Goal: Task Accomplishment & Management: Manage account settings

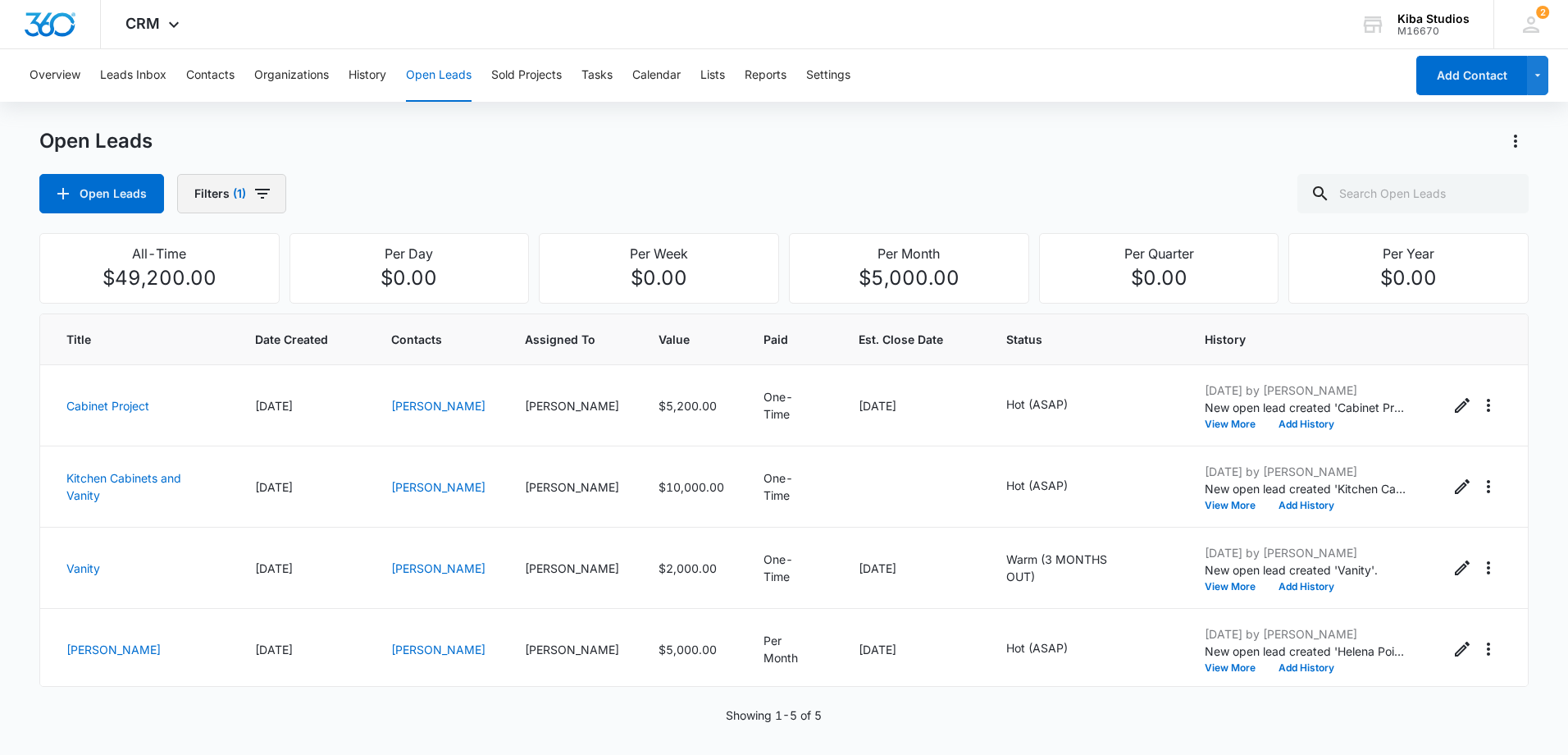
click at [267, 193] on icon "button" at bounding box center [262, 193] width 20 height 20
click at [298, 295] on icon "Clear" at bounding box center [293, 297] width 13 height 13
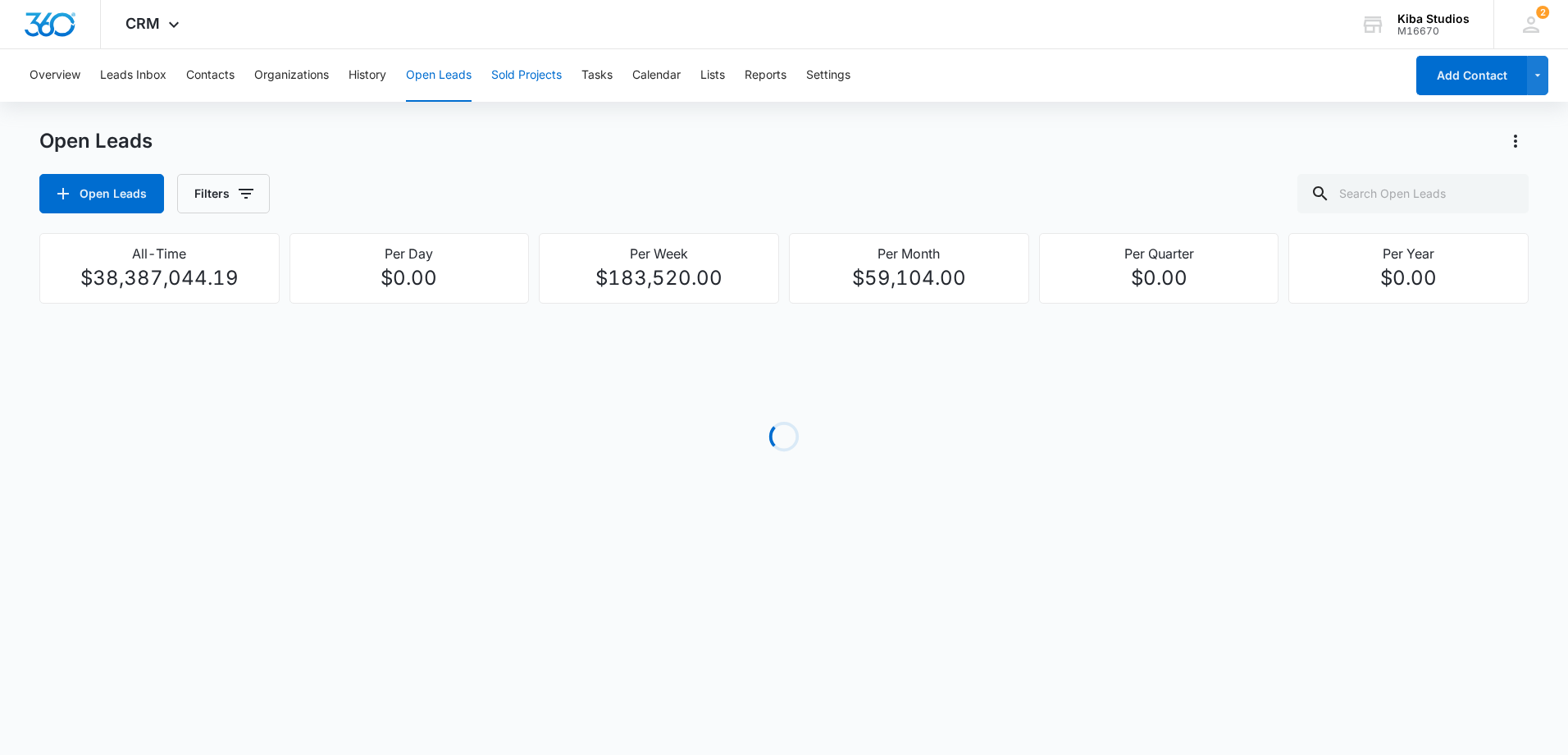
click at [512, 71] on button "Sold Projects" at bounding box center [526, 75] width 70 height 52
click at [250, 199] on icon "button" at bounding box center [254, 193] width 14 height 10
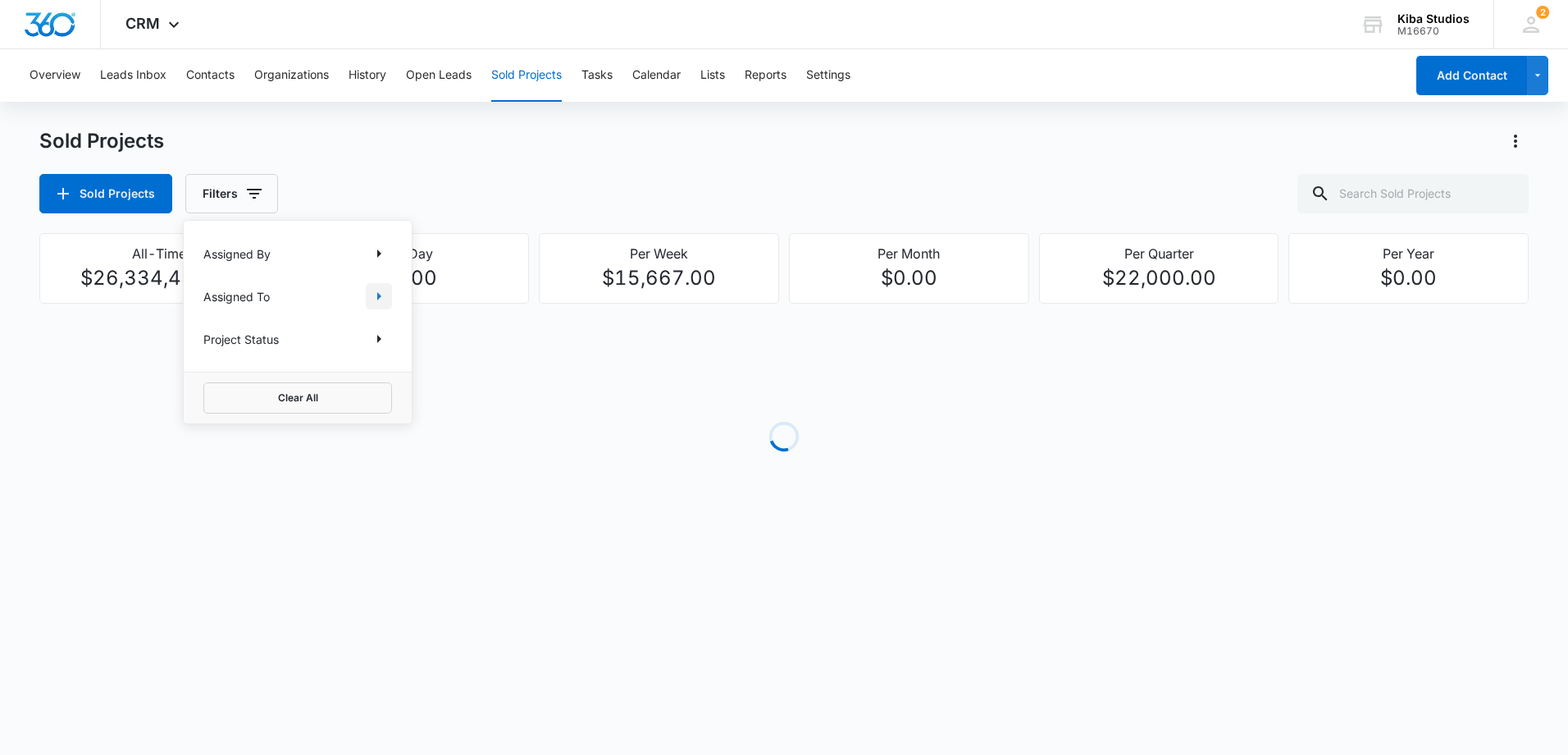
click at [374, 291] on icon "Show Assigned To filters" at bounding box center [379, 297] width 20 height 20
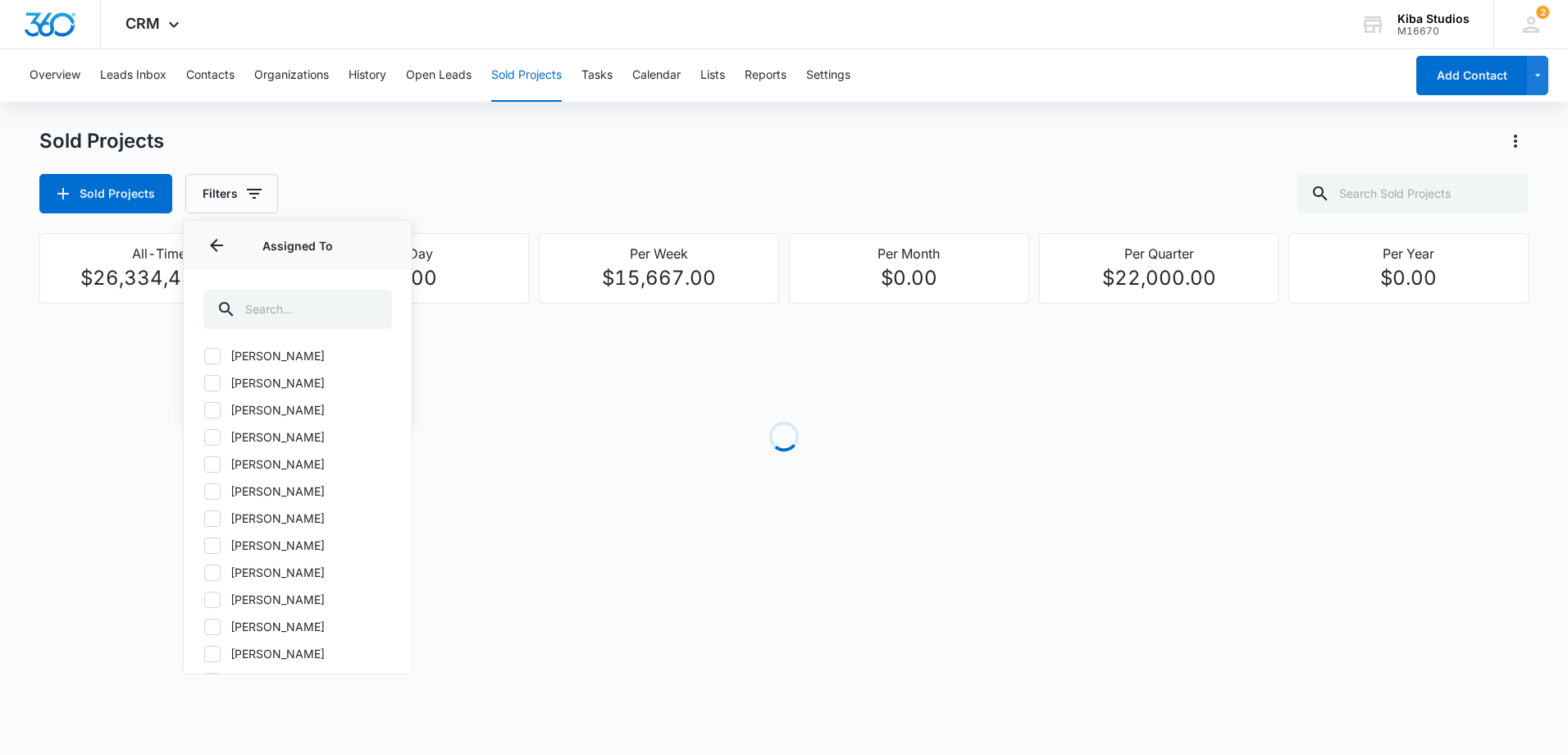
scroll to position [656, 0]
click at [212, 599] on icon at bounding box center [212, 601] width 14 height 14
click at [204, 600] on input "[PERSON_NAME]" at bounding box center [203, 600] width 1 height 1
checkbox input "true"
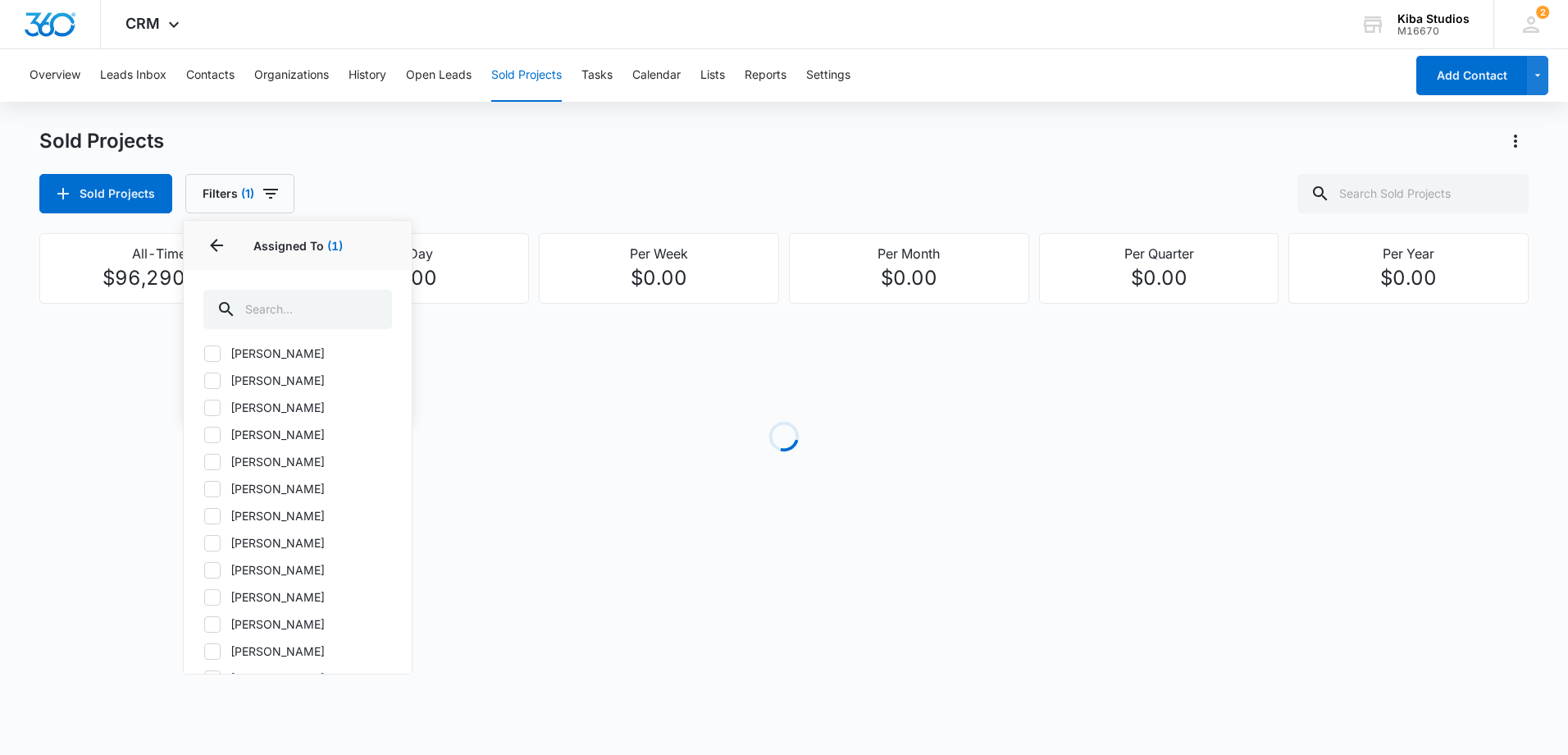
click at [212, 622] on icon at bounding box center [212, 624] width 14 height 14
click at [204, 623] on input "[PERSON_NAME]" at bounding box center [203, 623] width 1 height 1
checkbox input "true"
click at [214, 515] on icon at bounding box center [212, 509] width 14 height 14
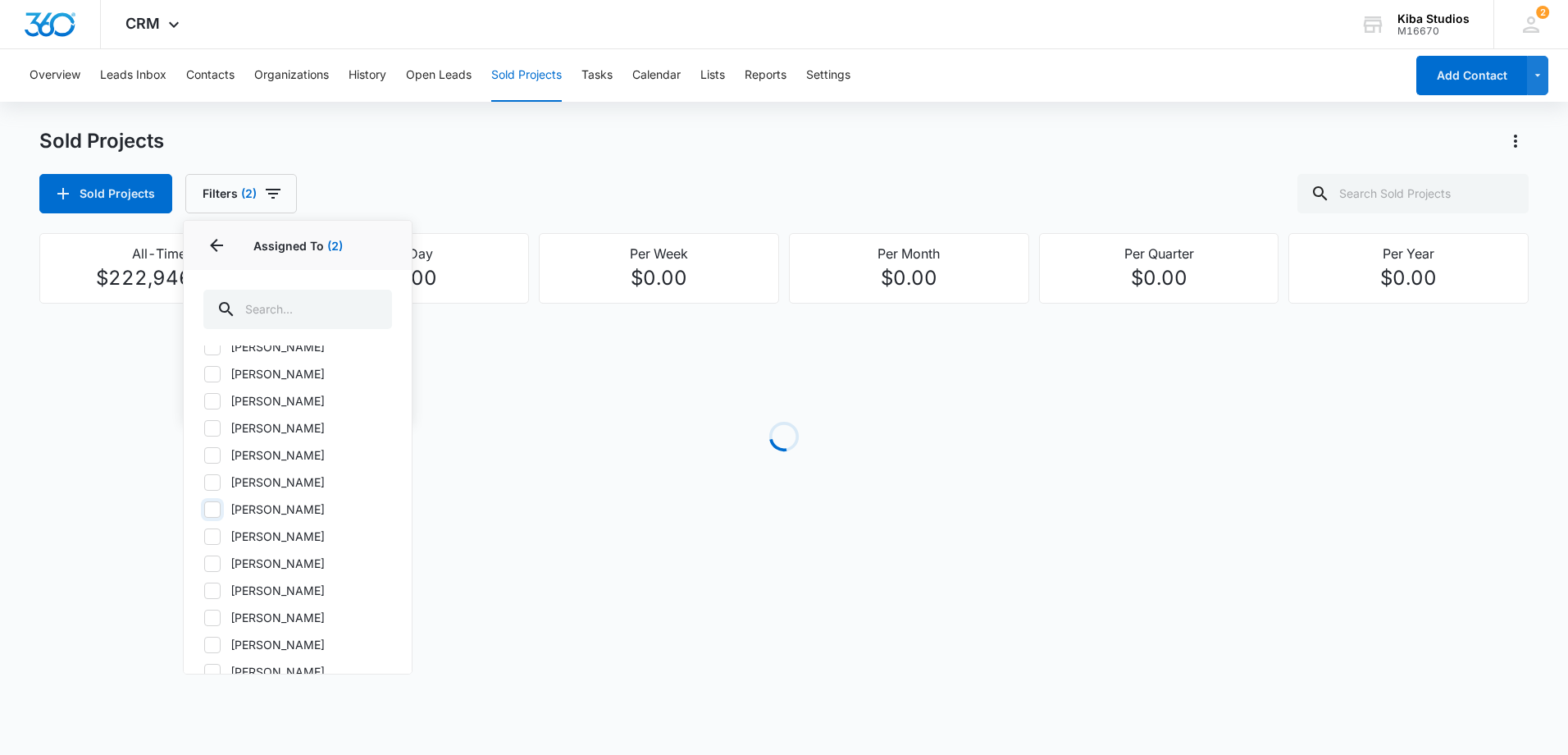
click at [204, 509] on input "[PERSON_NAME]" at bounding box center [203, 508] width 1 height 1
drag, startPoint x: 214, startPoint y: 515, endPoint x: 222, endPoint y: 499, distance: 17.9
click at [214, 513] on icon at bounding box center [212, 509] width 14 height 14
click at [204, 509] on input "[PERSON_NAME]" at bounding box center [203, 508] width 1 height 1
checkbox input "false"
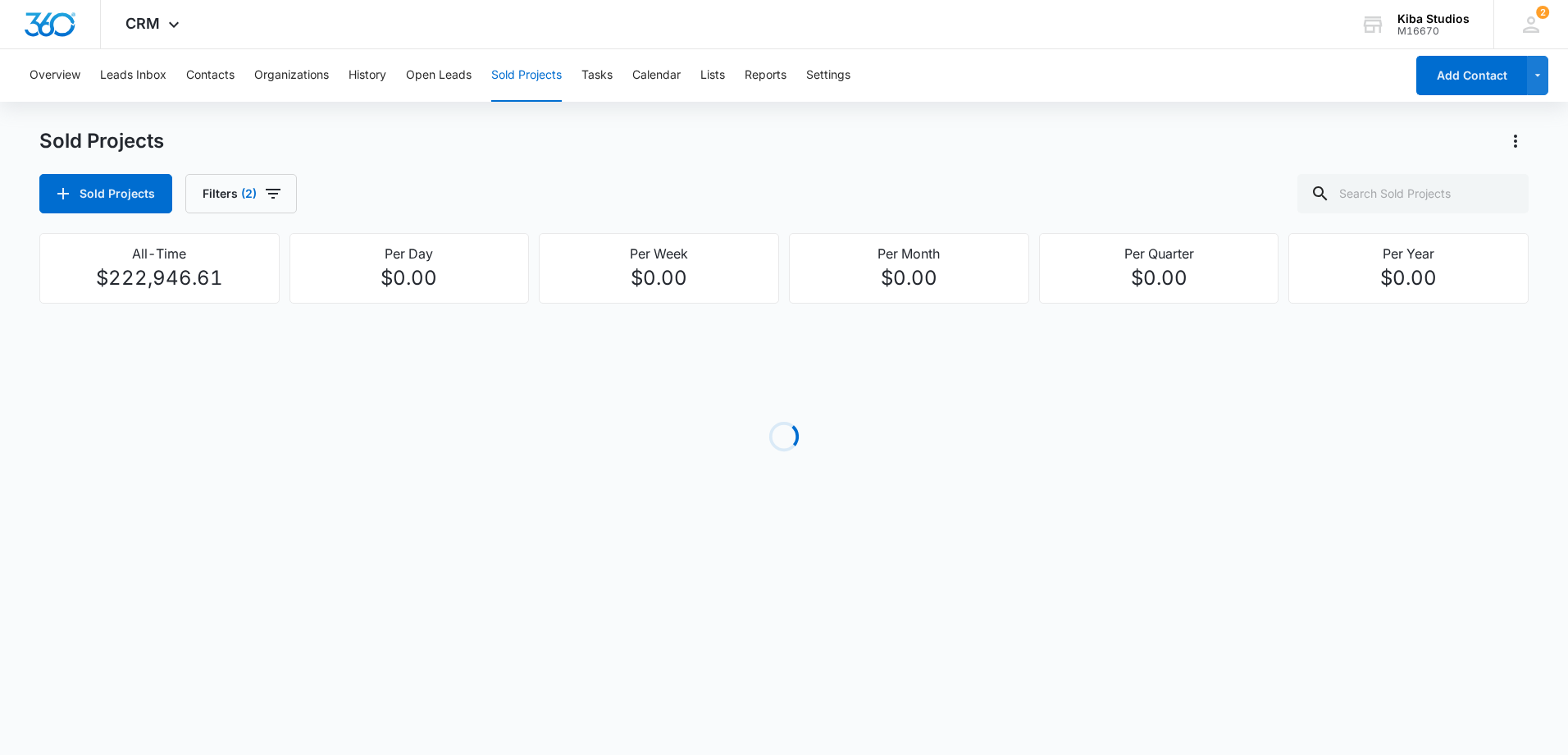
click at [518, 179] on div "Sold Projects Filters (2)" at bounding box center [784, 193] width 1488 height 40
click at [282, 188] on button "Filters (2)" at bounding box center [240, 193] width 111 height 40
click at [382, 299] on icon "Show Assigned To filters" at bounding box center [379, 297] width 20 height 20
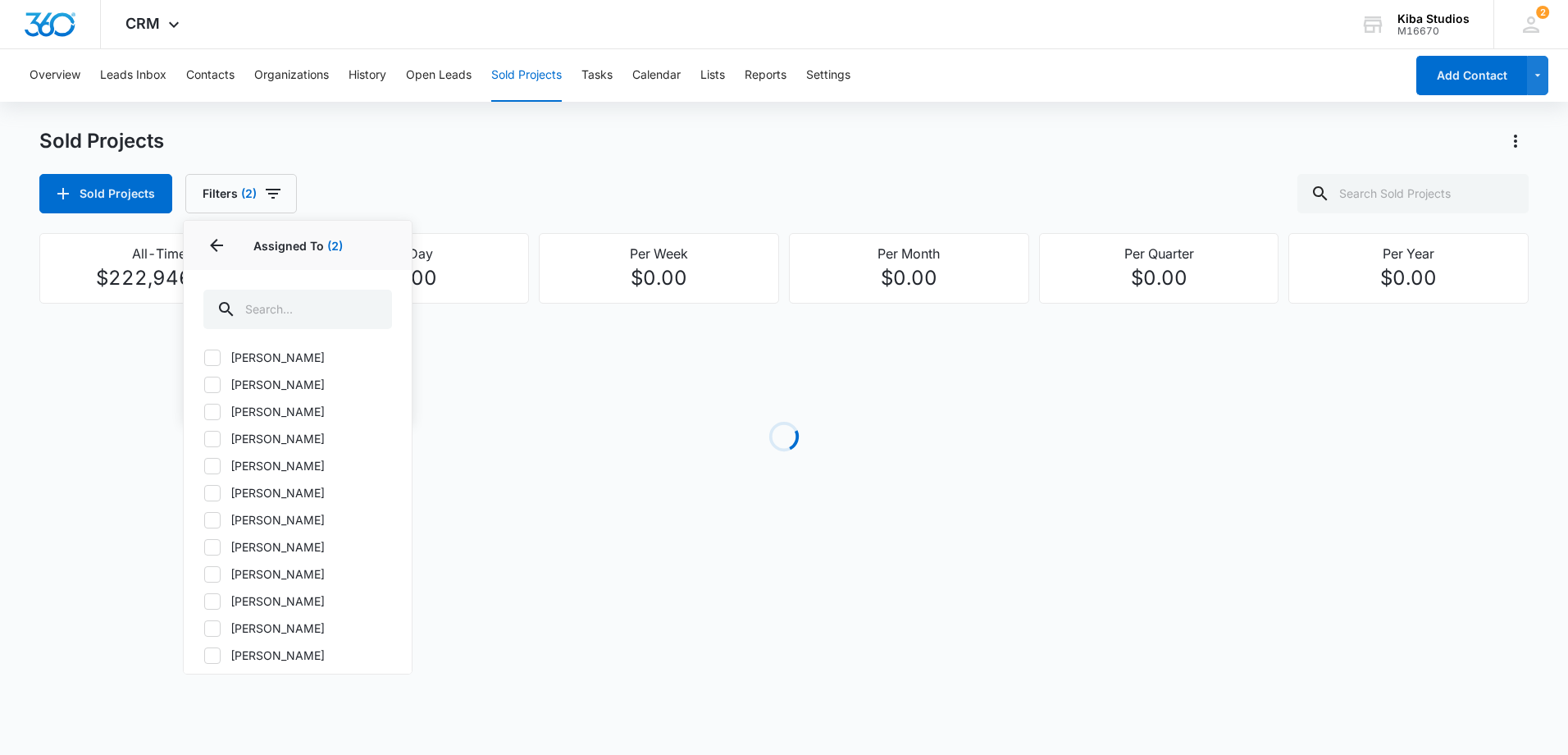
scroll to position [1640, 0]
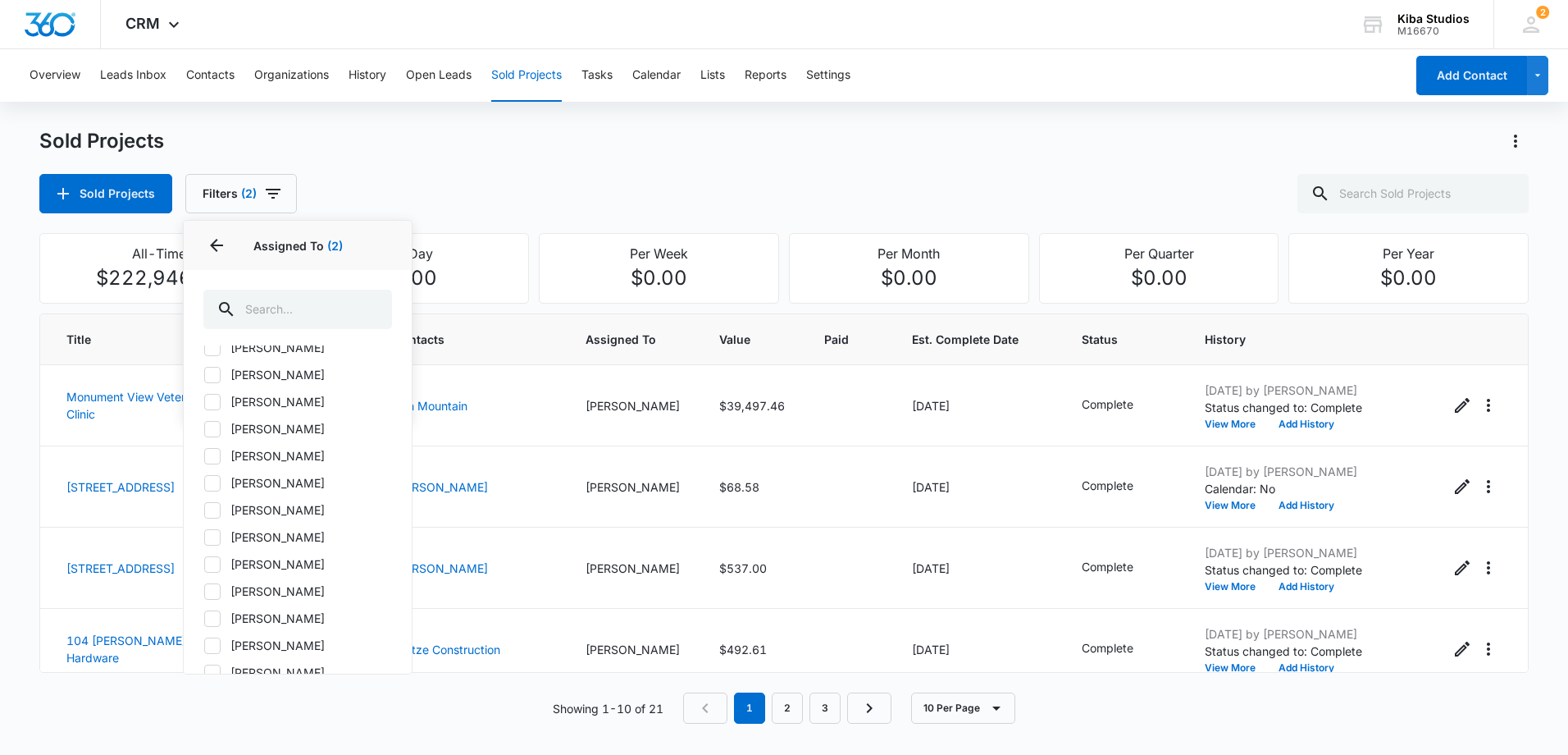
click at [211, 590] on icon at bounding box center [212, 591] width 14 height 14
click at [204, 590] on input "[PERSON_NAME]" at bounding box center [203, 590] width 1 height 1
checkbox input "true"
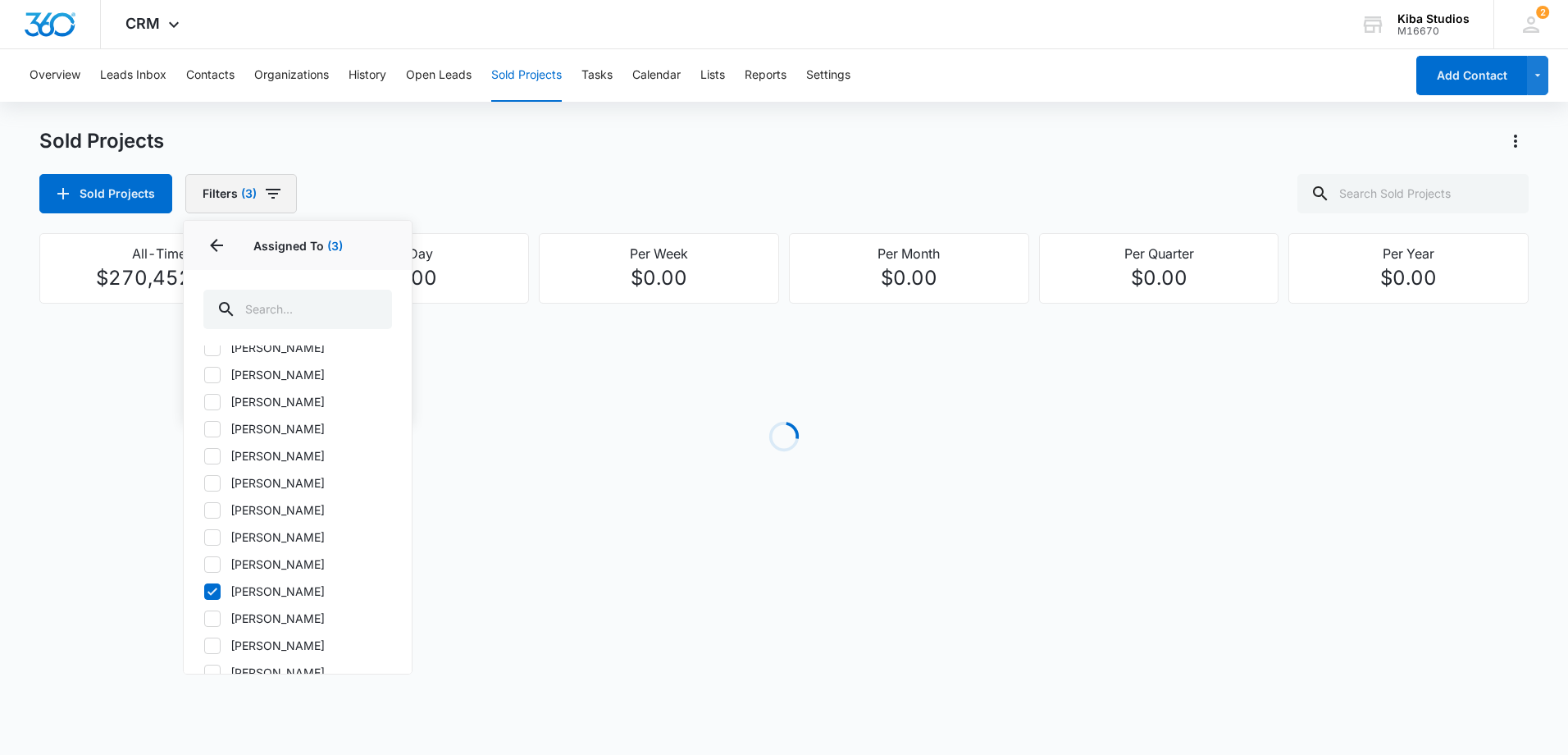
click at [278, 188] on icon "button" at bounding box center [273, 193] width 20 height 20
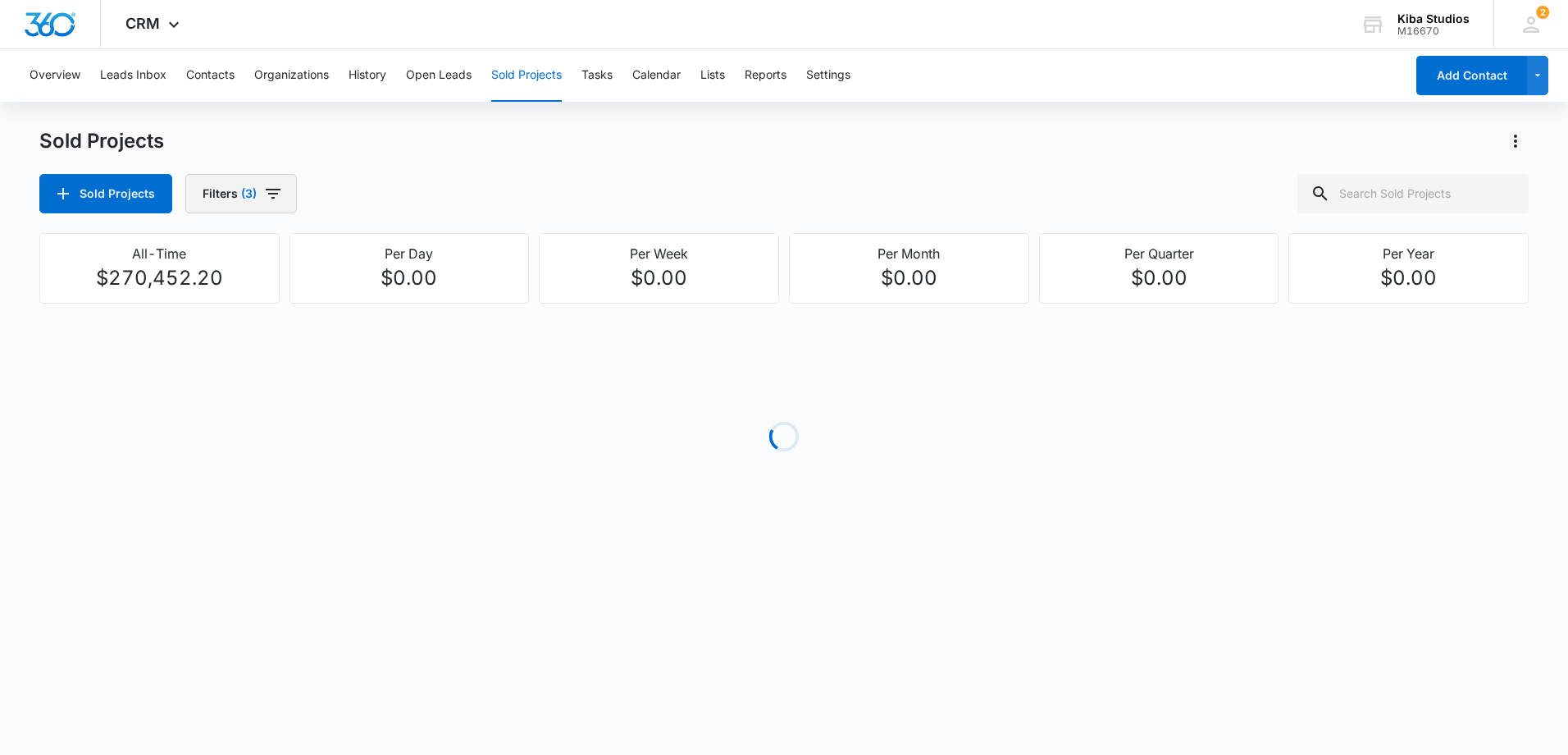
click at [272, 192] on icon "button" at bounding box center [273, 193] width 20 height 20
click at [375, 333] on icon "Show Project Status filters" at bounding box center [379, 339] width 20 height 20
click at [474, 193] on div "Sold Projects Filters (3) Assigned By Assigned To 3 Project Status Project Stat…" at bounding box center [784, 193] width 1488 height 40
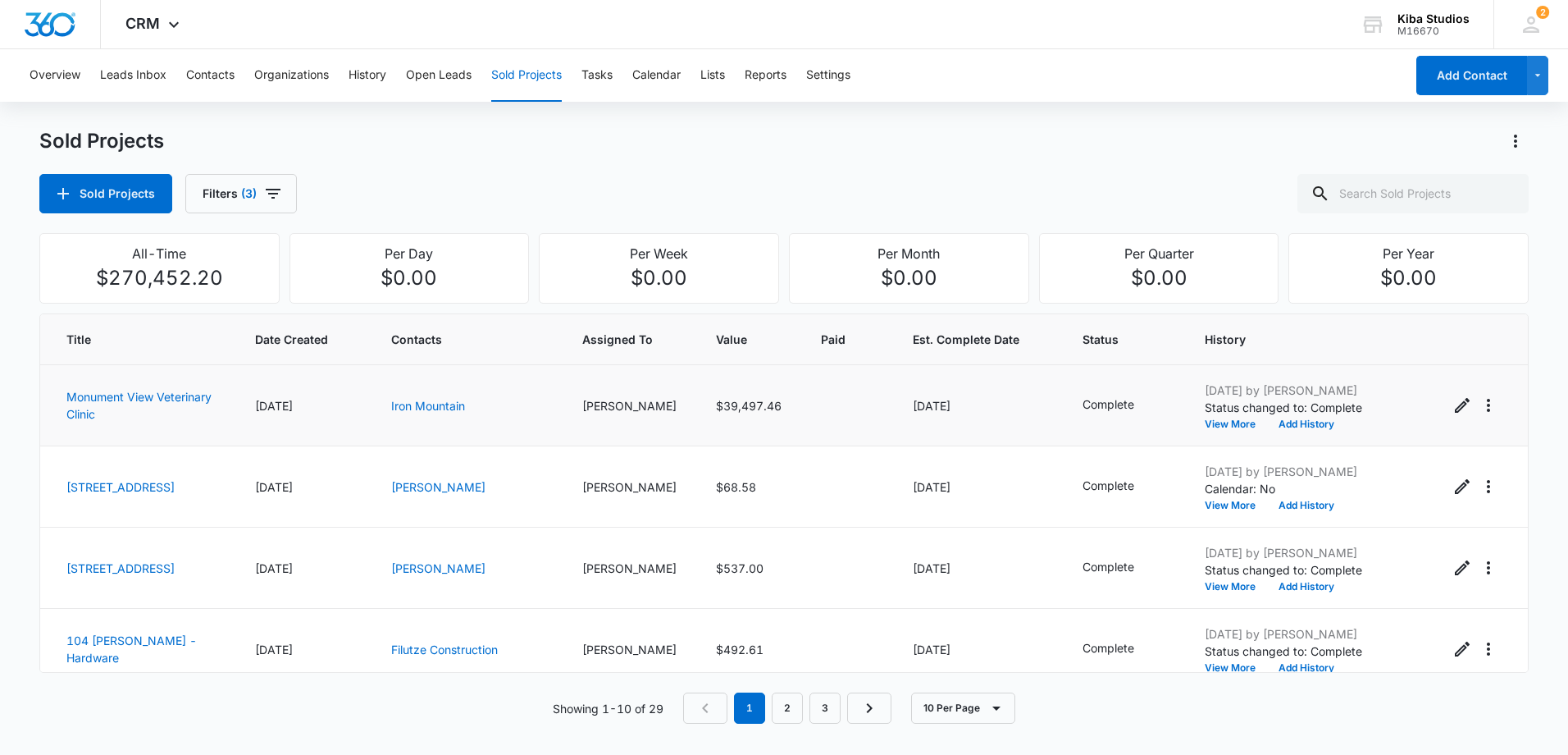
scroll to position [505, 0]
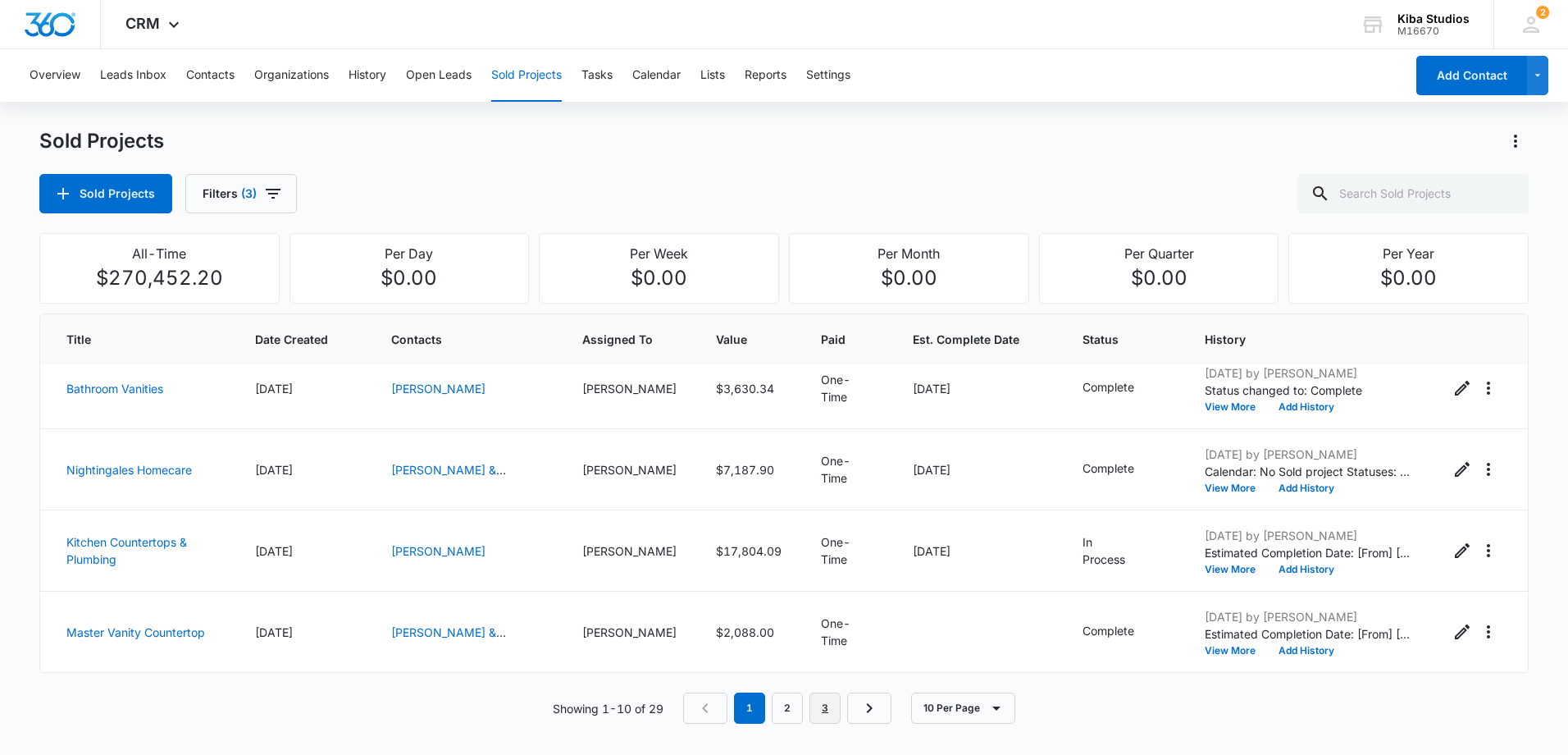
click at [815, 709] on link "3" at bounding box center [824, 708] width 31 height 31
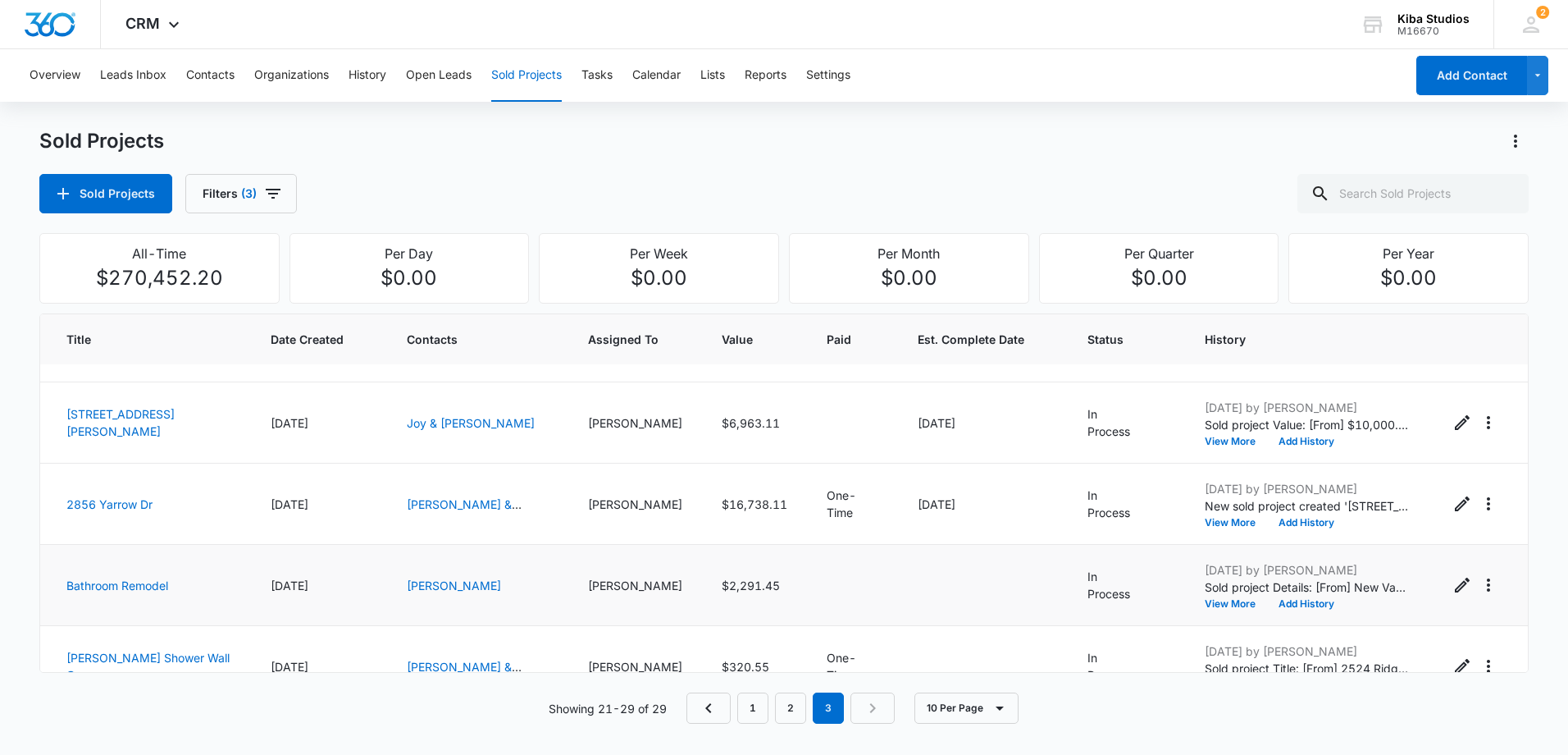
scroll to position [384, 0]
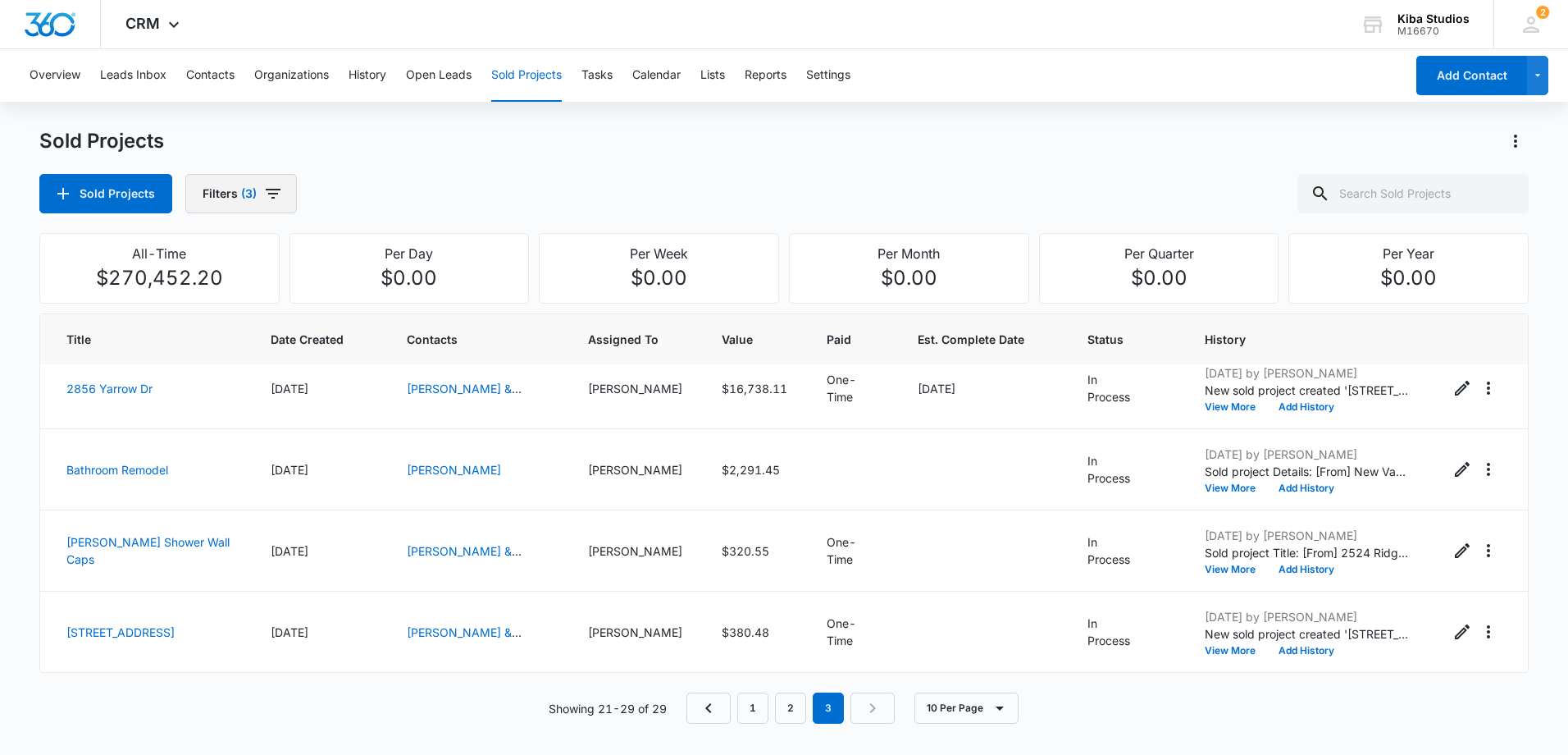
click at [273, 193] on icon "button" at bounding box center [273, 193] width 14 height 10
click at [375, 335] on icon "Show Project Status filters" at bounding box center [379, 339] width 20 height 20
click at [254, 385] on label "In Process" at bounding box center [297, 391] width 189 height 17
click at [204, 391] on input "In Process" at bounding box center [203, 391] width 1 height 1
checkbox input "true"
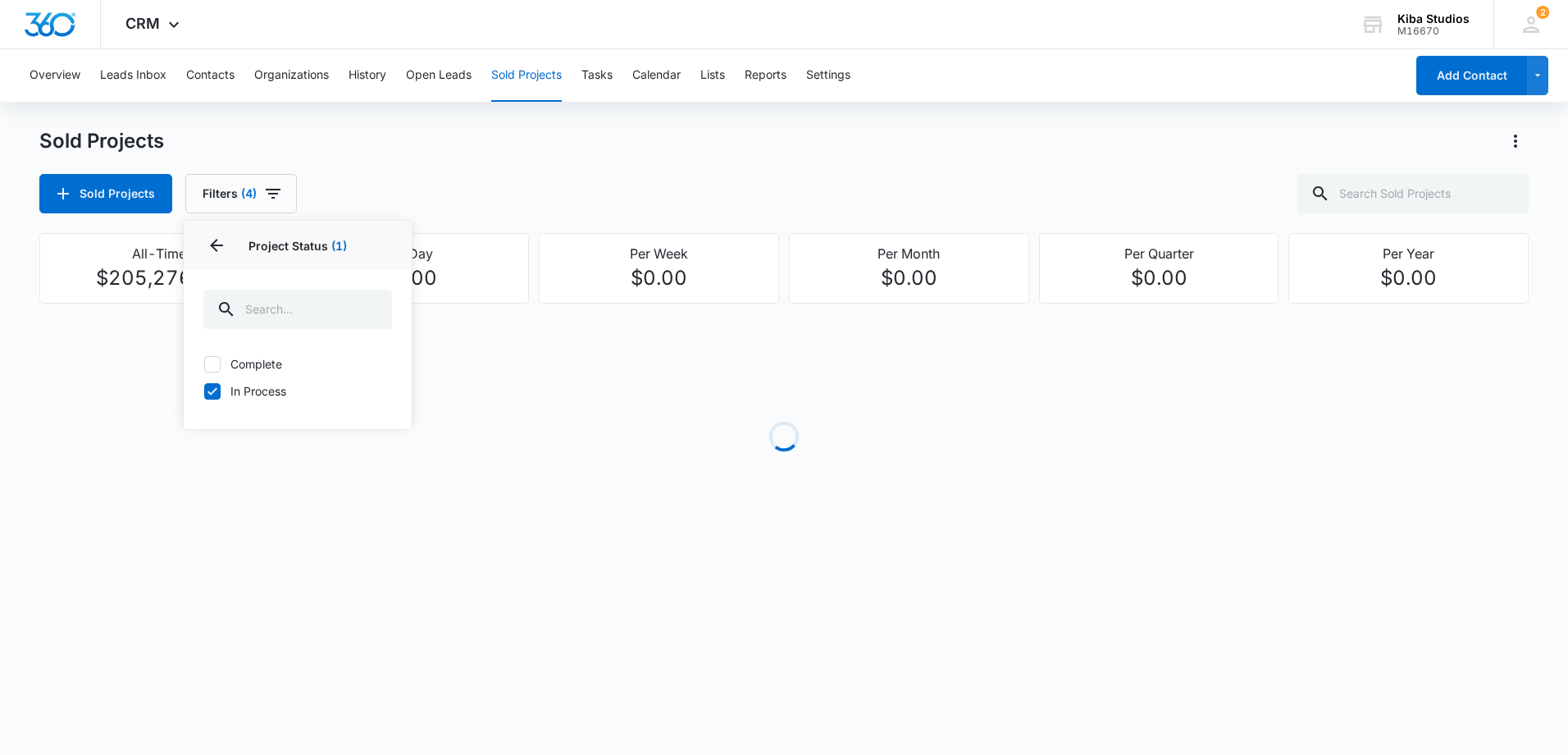
click at [571, 160] on div "Sold Projects Sold Projects Filters (4) Assigned By Assigned To 3 Project Statu…" at bounding box center [784, 171] width 1488 height 85
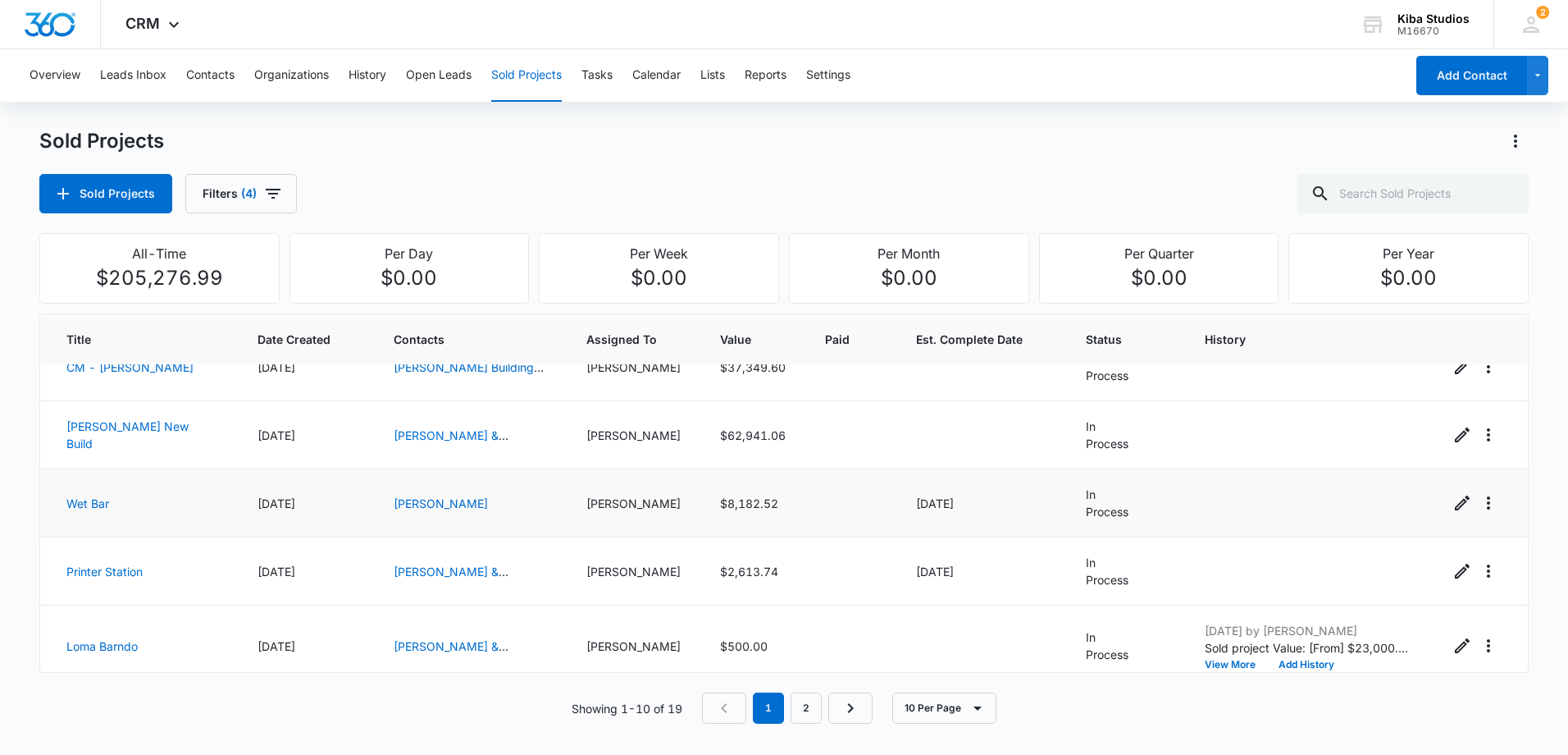
scroll to position [426, 0]
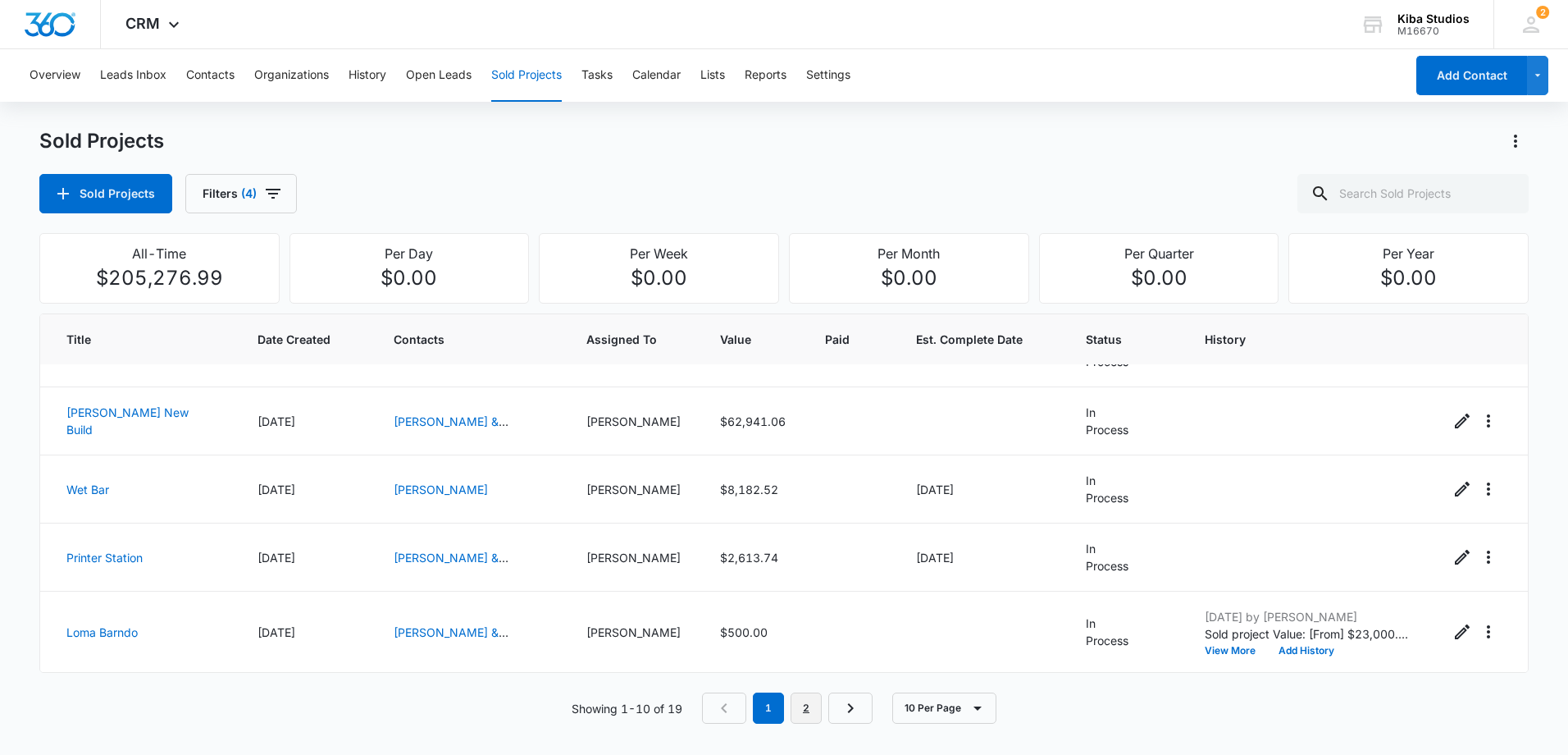
click at [805, 716] on link "2" at bounding box center [806, 708] width 31 height 31
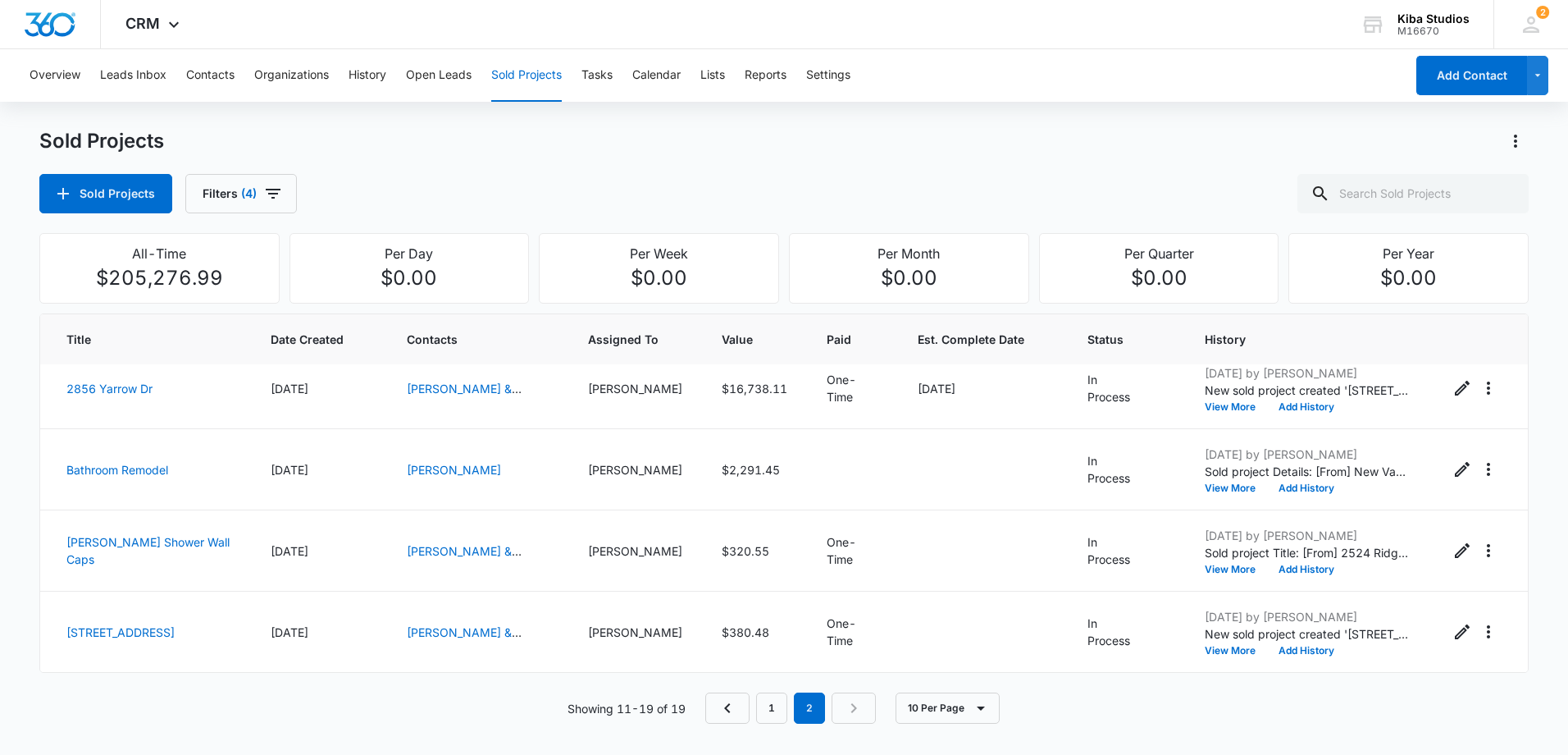
scroll to position [384, 0]
click at [1508, 147] on icon "Actions" at bounding box center [1516, 141] width 20 height 20
click at [1441, 210] on div "Export Sold Projects" at bounding box center [1418, 212] width 138 height 12
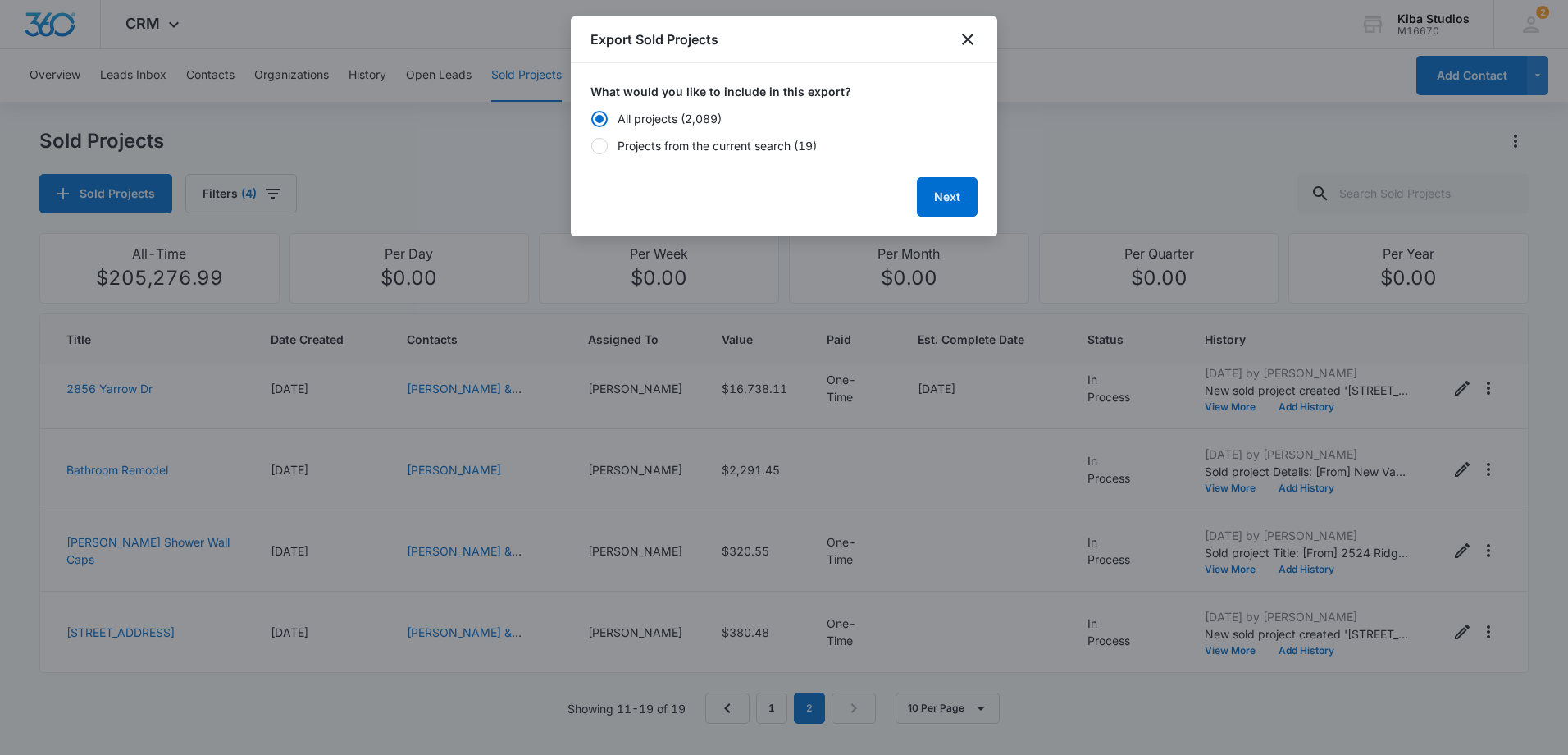
click at [772, 151] on div "Projects from the current search (19)" at bounding box center [717, 145] width 199 height 17
click at [591, 151] on input "Projects from the current search (19)" at bounding box center [590, 146] width 1 height 12
radio input "false"
radio input "true"
click at [935, 190] on button "Next" at bounding box center [946, 197] width 61 height 40
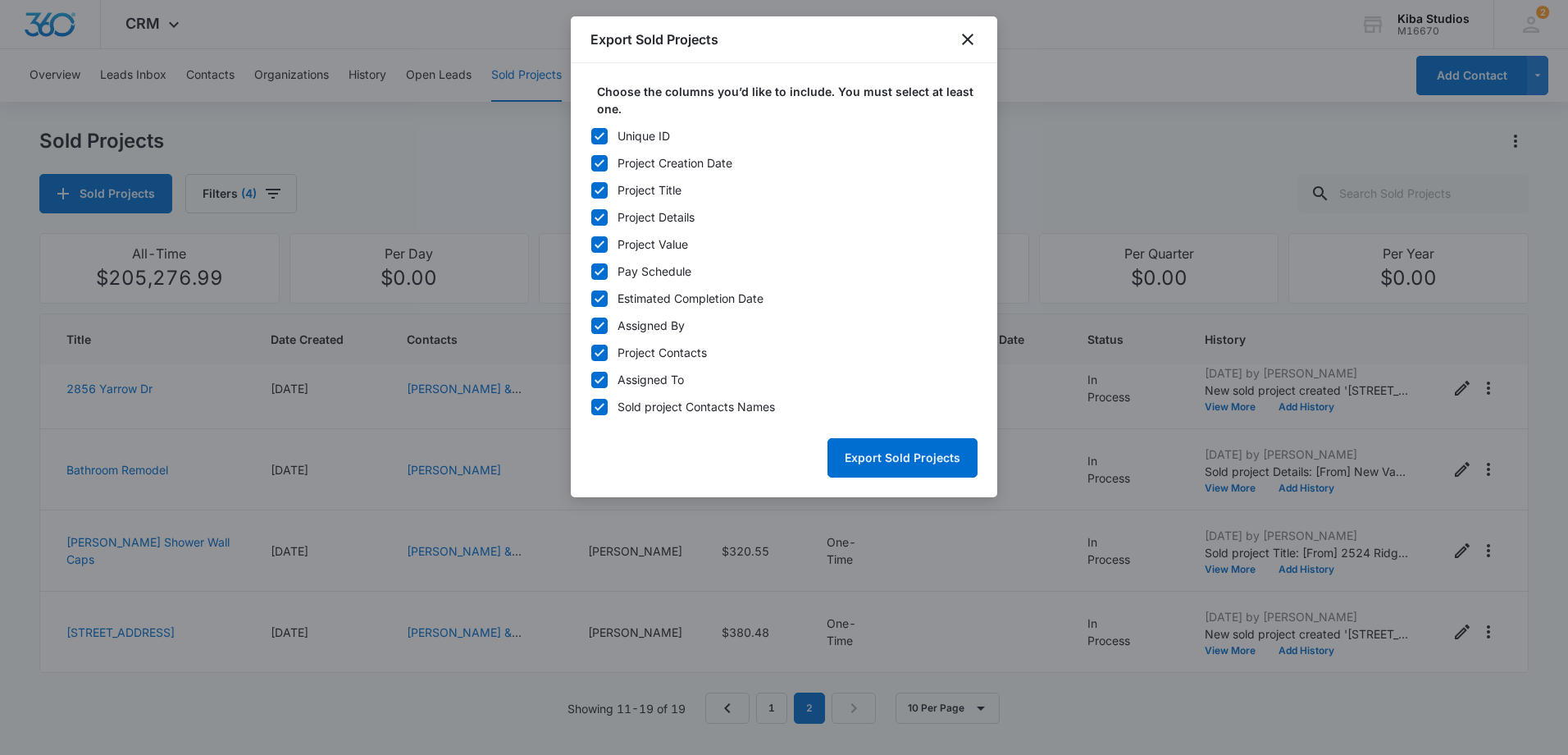
click at [605, 137] on icon at bounding box center [599, 136] width 14 height 14
click at [591, 137] on input "Unique ID" at bounding box center [590, 136] width 1 height 12
checkbox input "false"
click at [596, 265] on icon at bounding box center [599, 271] width 14 height 14
click at [591, 266] on input "Pay Schedule" at bounding box center [590, 271] width 1 height 12
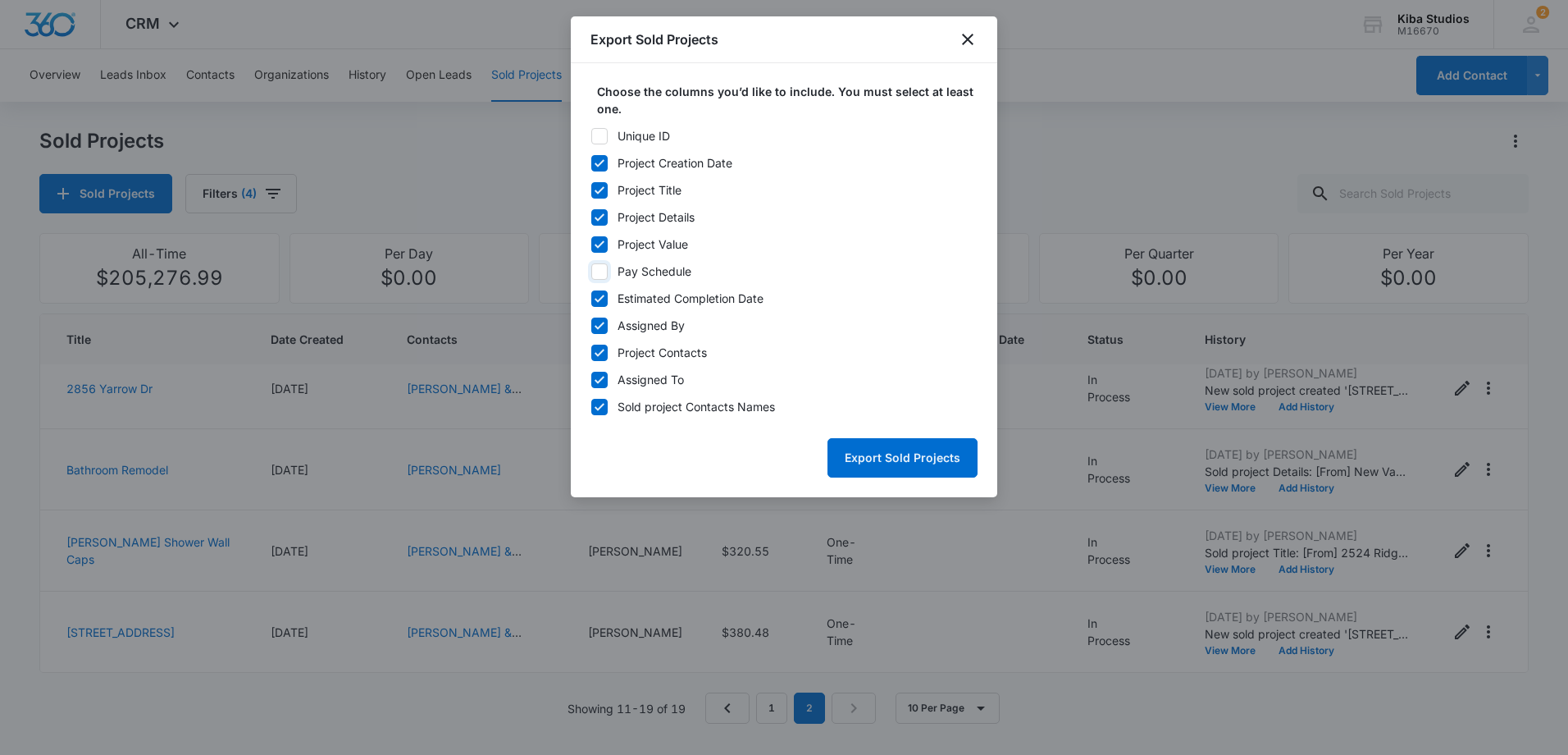
checkbox input "false"
click at [596, 301] on icon at bounding box center [599, 298] width 14 height 14
click at [591, 301] on input "Estimated Completion Date" at bounding box center [590, 298] width 1 height 12
checkbox input "false"
click at [601, 324] on icon at bounding box center [599, 326] width 10 height 7
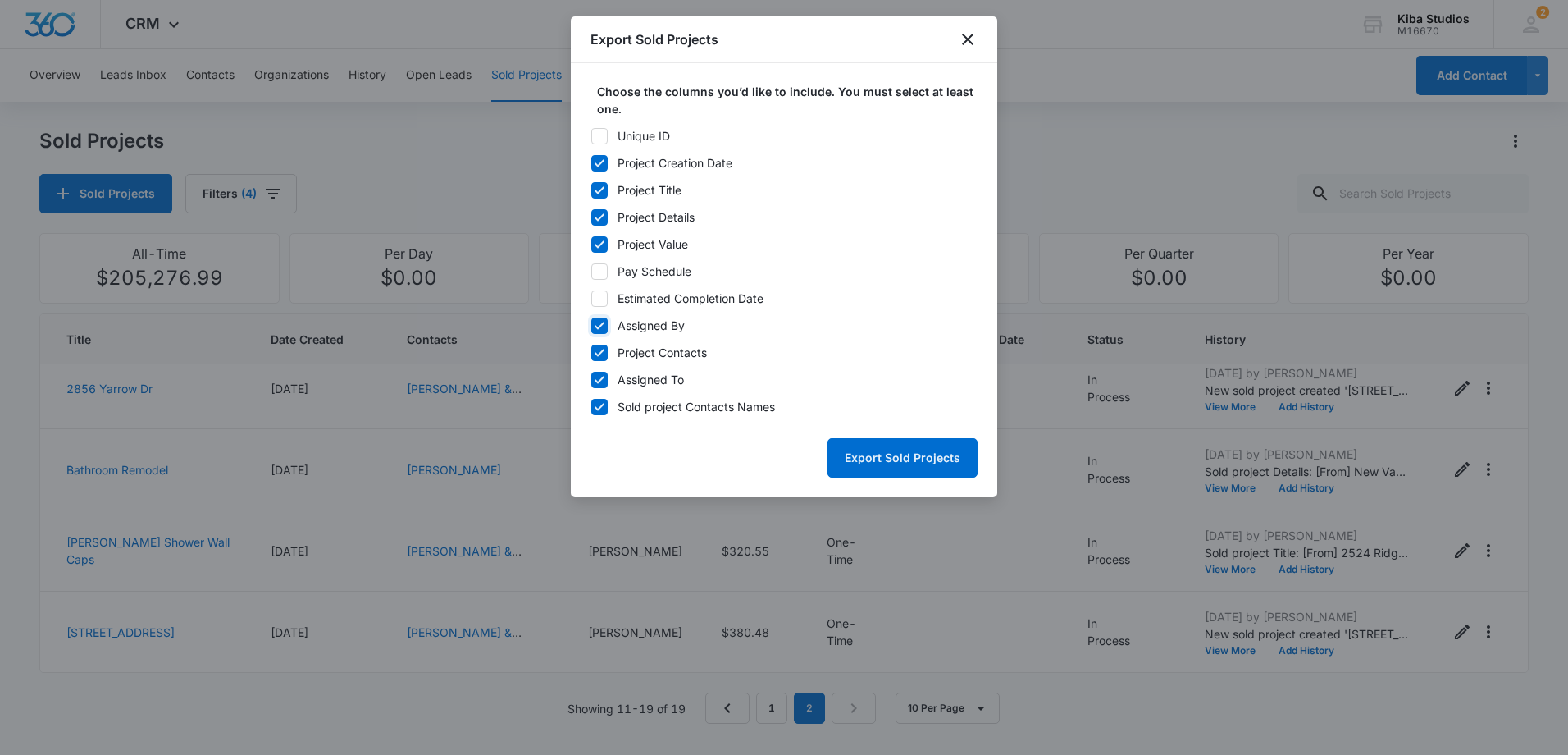
click at [591, 324] on input "Assigned By" at bounding box center [590, 326] width 1 height 12
checkbox input "false"
click at [861, 464] on button "Export Sold Projects" at bounding box center [902, 458] width 150 height 40
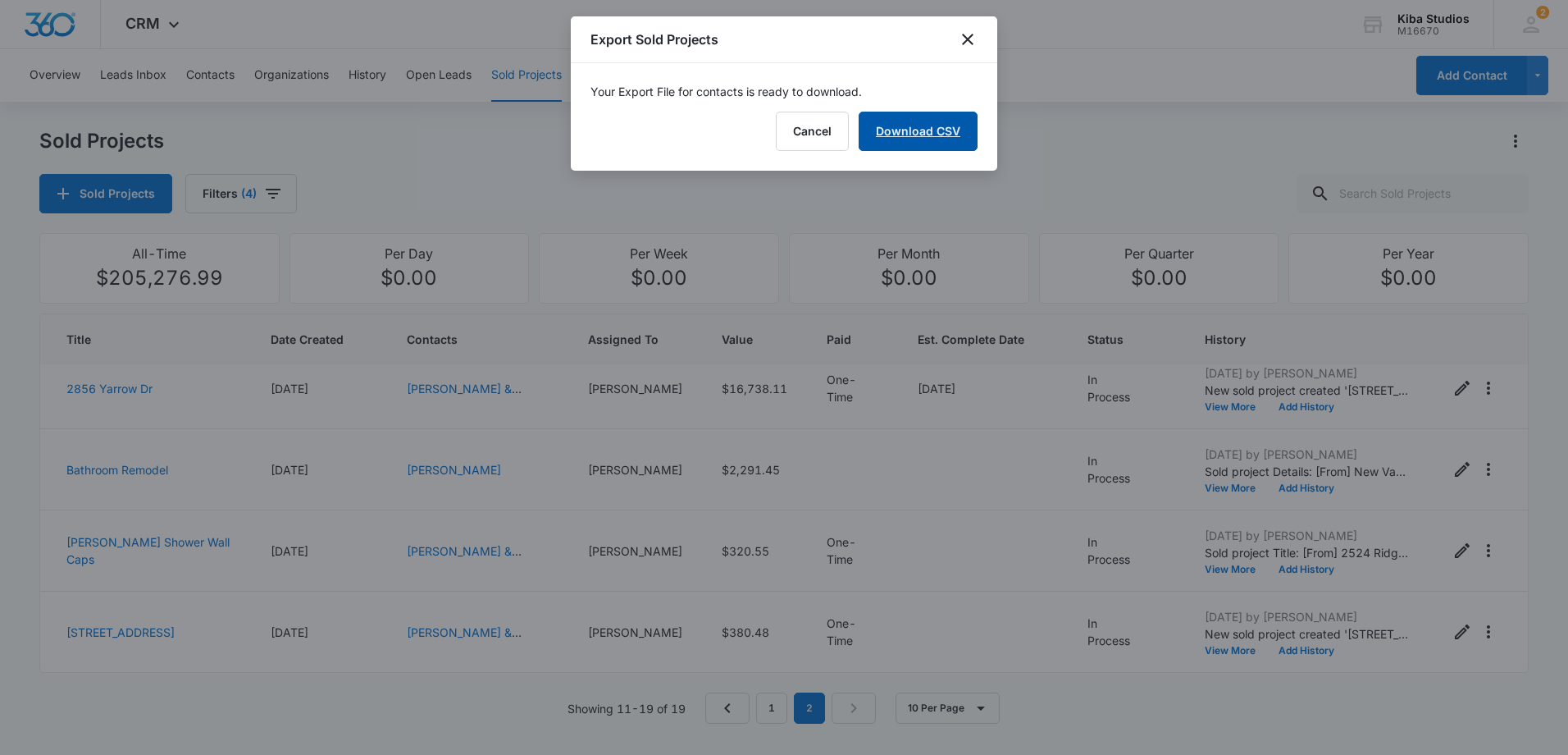
click at [916, 142] on link "Download CSV" at bounding box center [918, 131] width 119 height 40
click at [970, 36] on icon "close" at bounding box center [967, 39] width 12 height 12
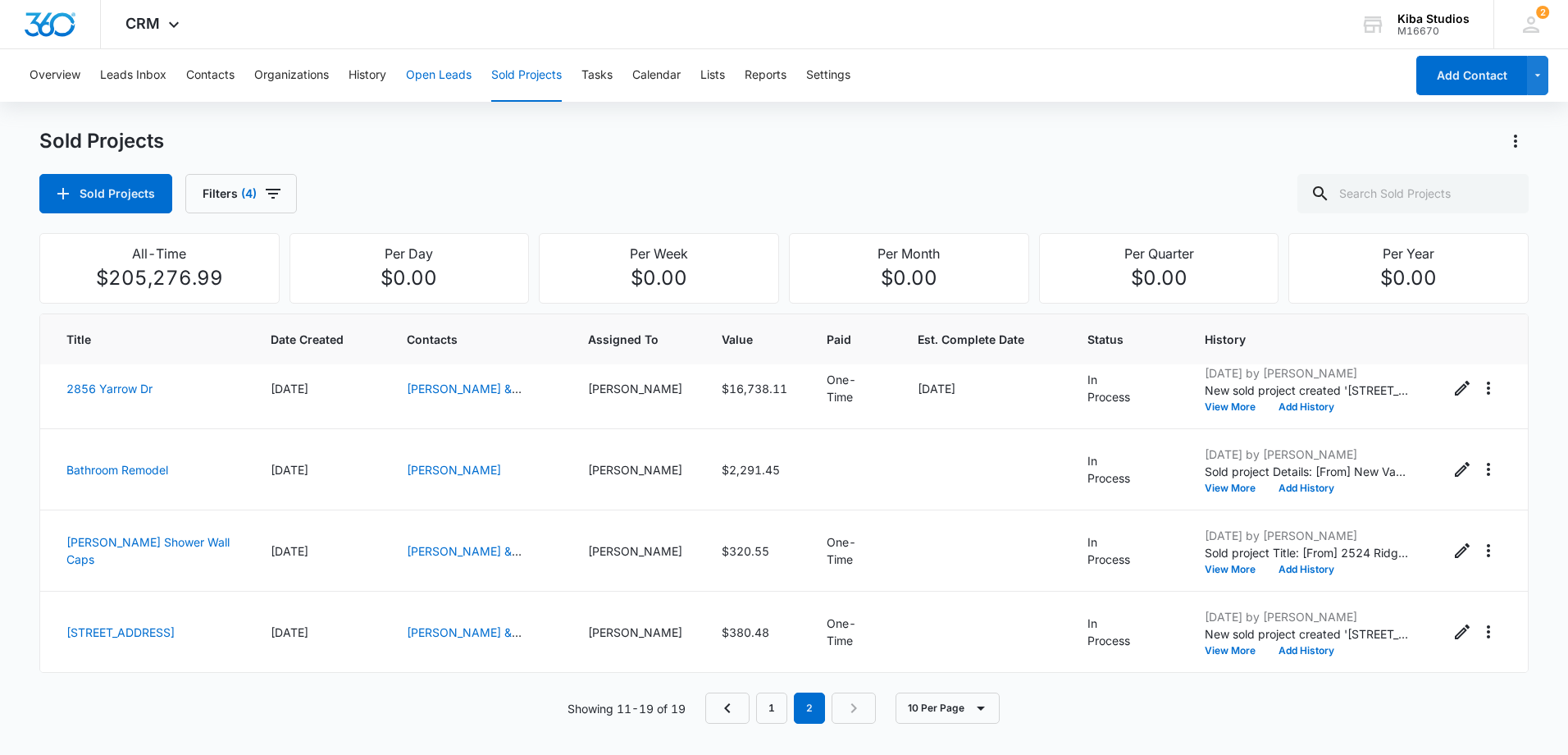
click at [453, 67] on button "Open Leads" at bounding box center [438, 75] width 66 height 52
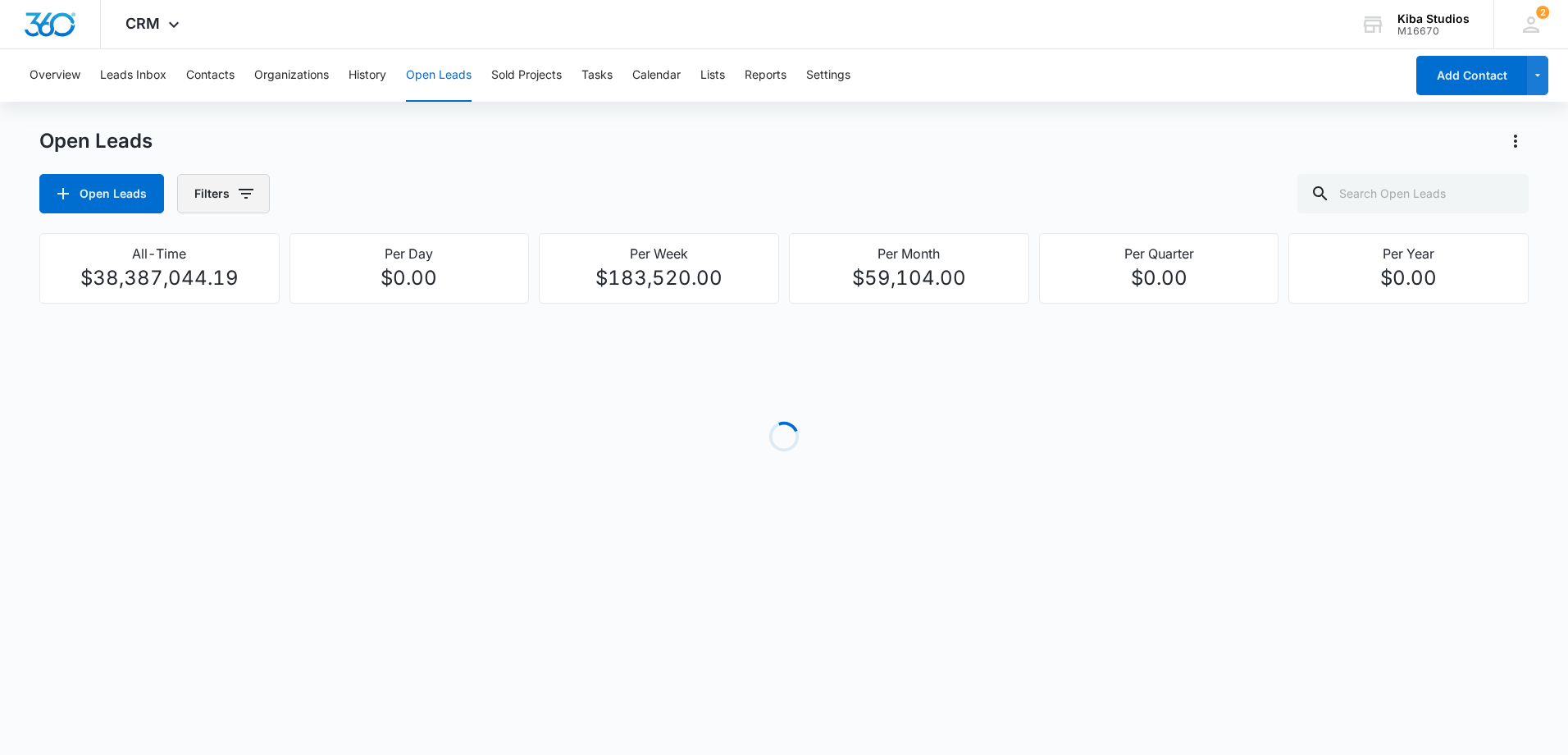
click at [247, 193] on icon "button" at bounding box center [246, 193] width 14 height 10
click at [362, 295] on icon "Show Assigned To filters" at bounding box center [371, 297] width 20 height 20
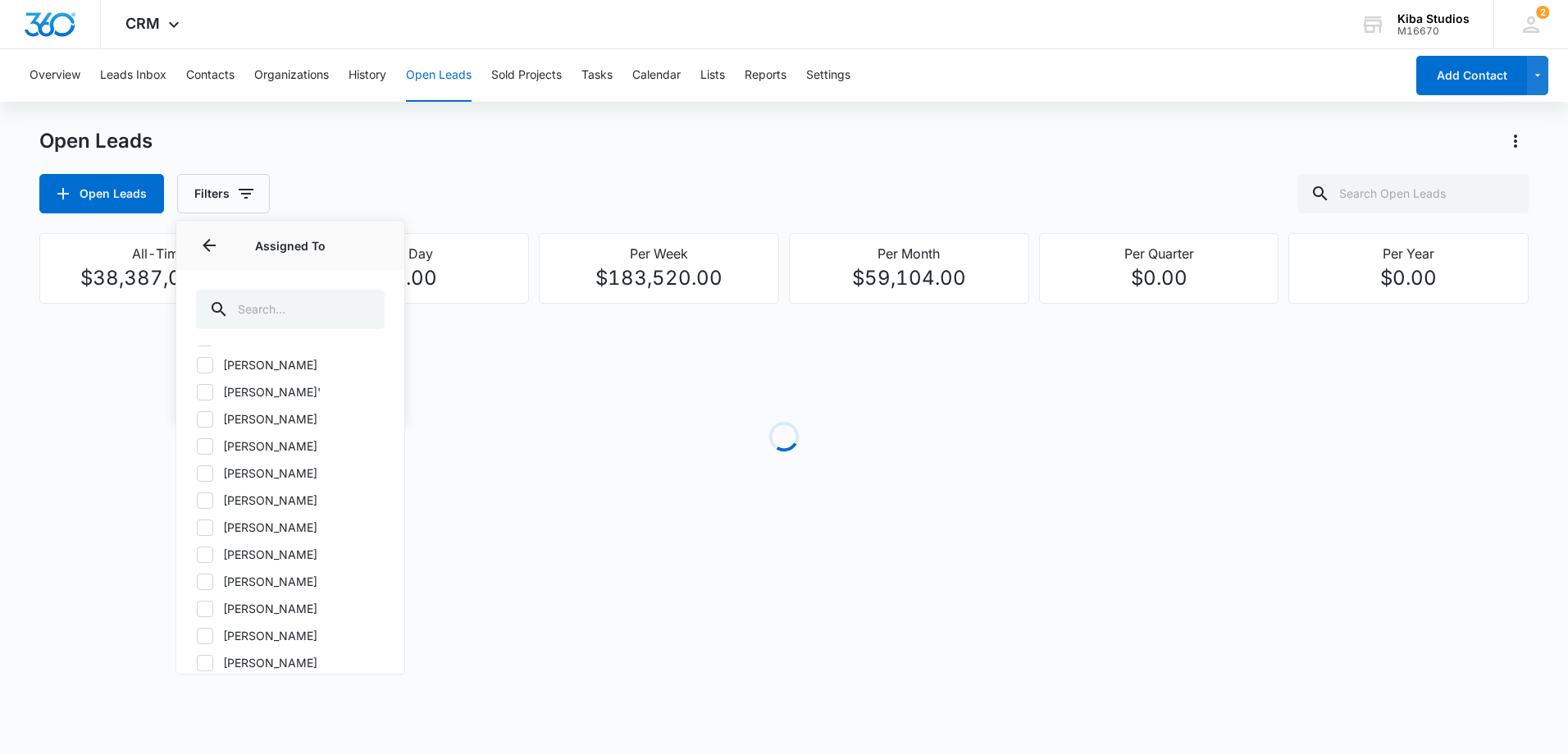
scroll to position [738, 0]
click at [209, 518] on icon at bounding box center [205, 519] width 14 height 14
click at [197, 518] on input "[PERSON_NAME]" at bounding box center [196, 518] width 1 height 1
checkbox input "true"
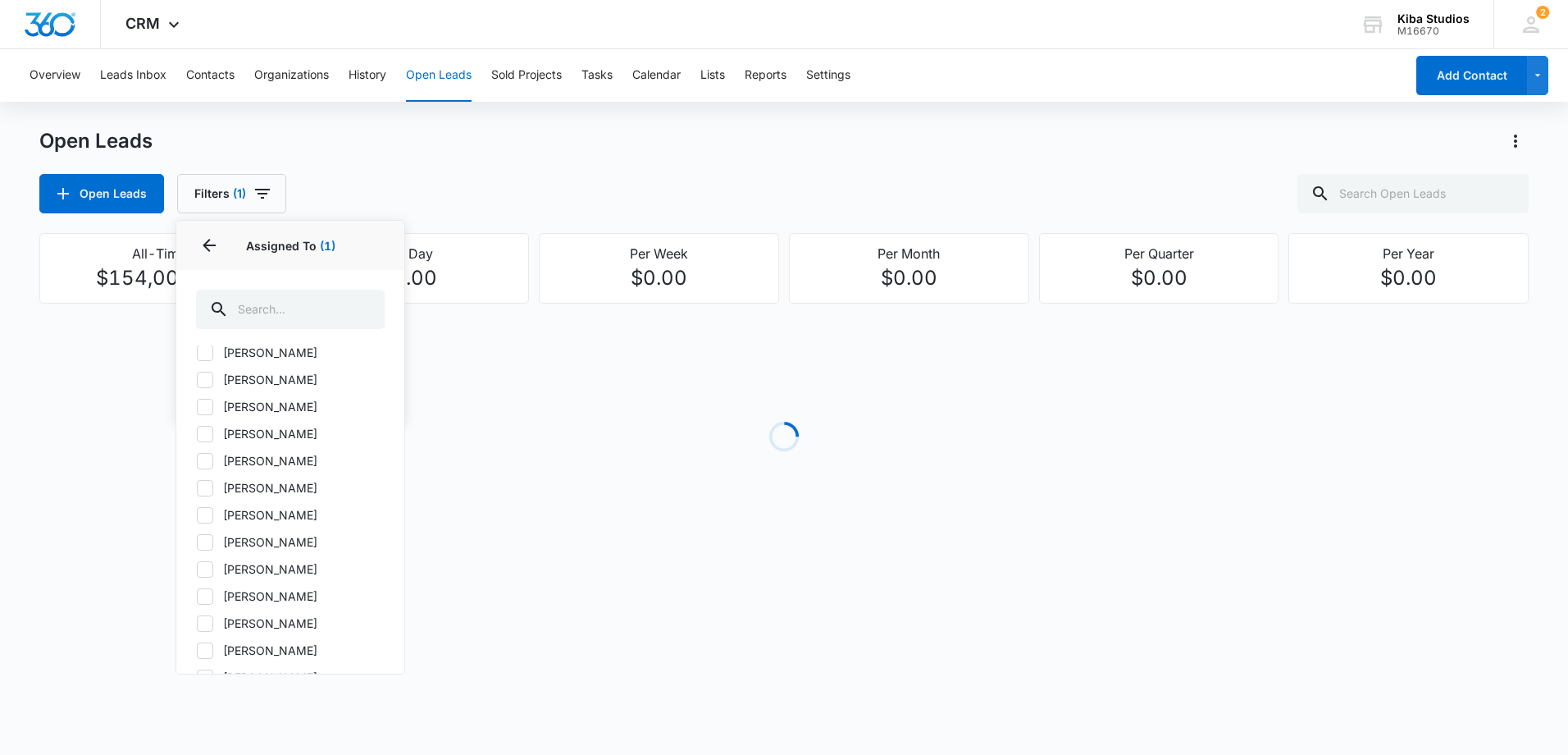
click at [205, 539] on icon at bounding box center [205, 542] width 14 height 14
click at [197, 542] on input "[PERSON_NAME]" at bounding box center [196, 542] width 1 height 1
checkbox input "true"
click at [208, 421] on icon at bounding box center [205, 427] width 14 height 14
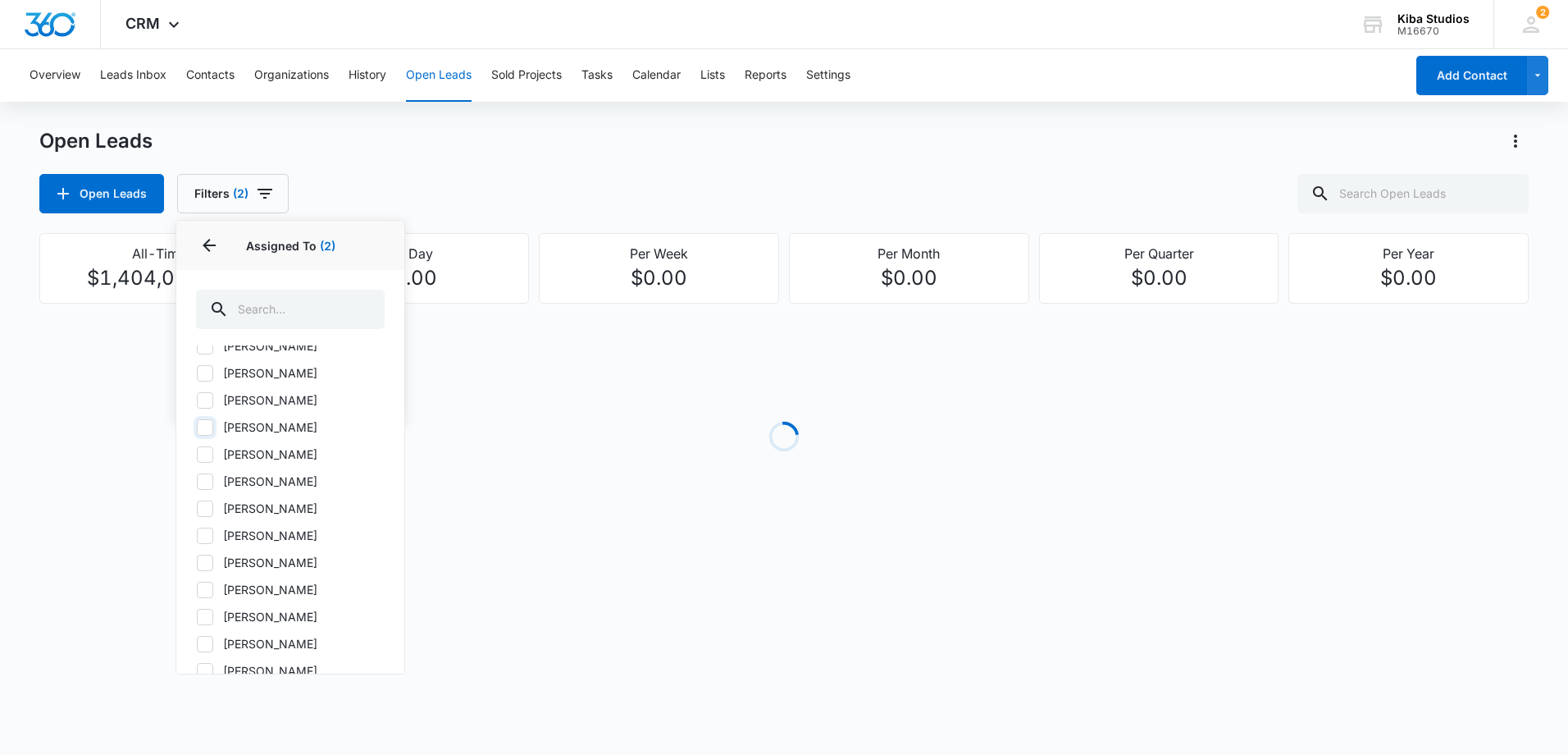
click at [197, 427] on input "[PERSON_NAME]" at bounding box center [196, 427] width 1 height 1
checkbox input "true"
click at [356, 156] on div "Open Leads Open Leads Filters (3) Assigned By Assigned To 3 Assigned To (3) [PE…" at bounding box center [784, 171] width 1488 height 85
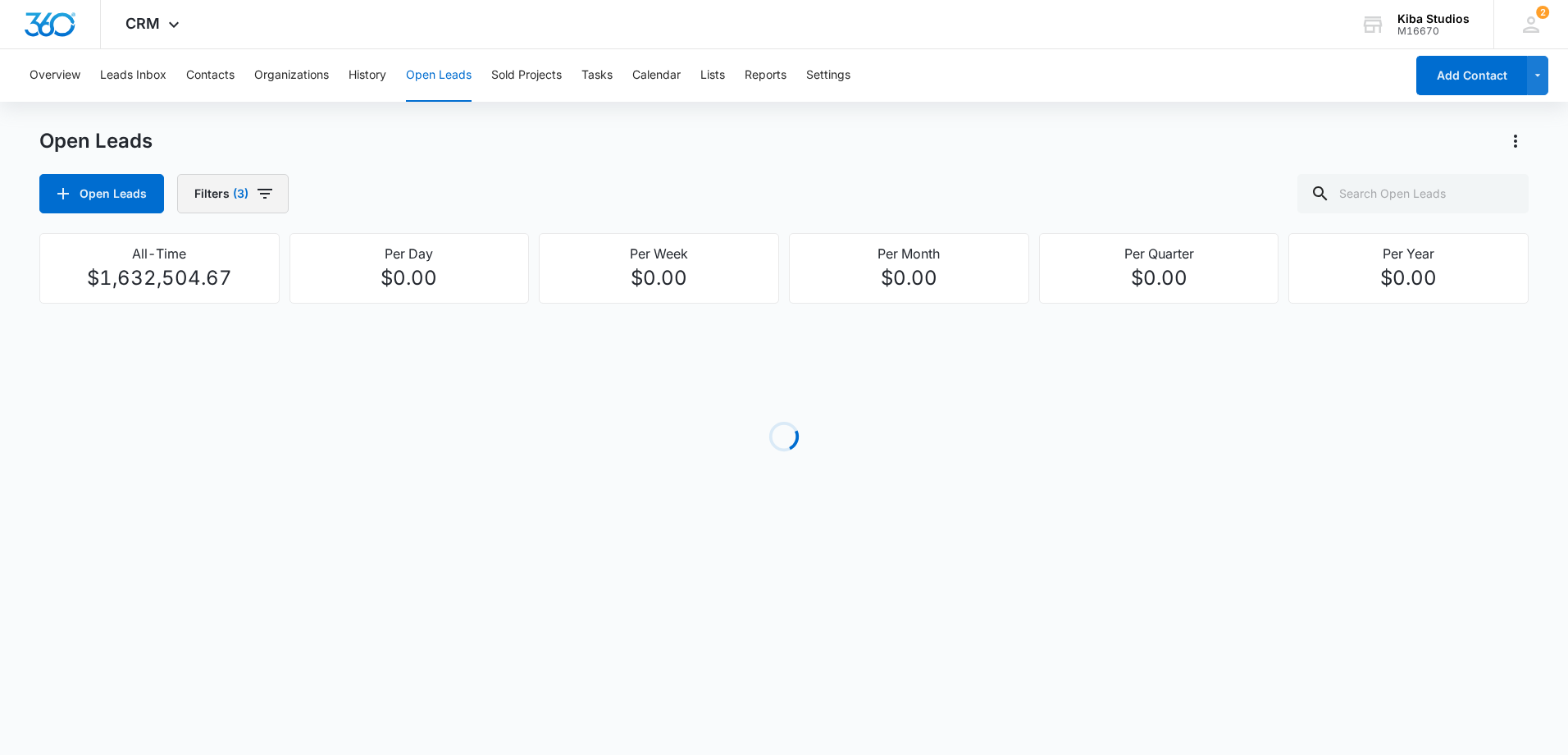
click at [271, 188] on icon "button" at bounding box center [265, 193] width 20 height 20
click at [365, 342] on icon "Show Open Lead Status filters" at bounding box center [371, 339] width 20 height 20
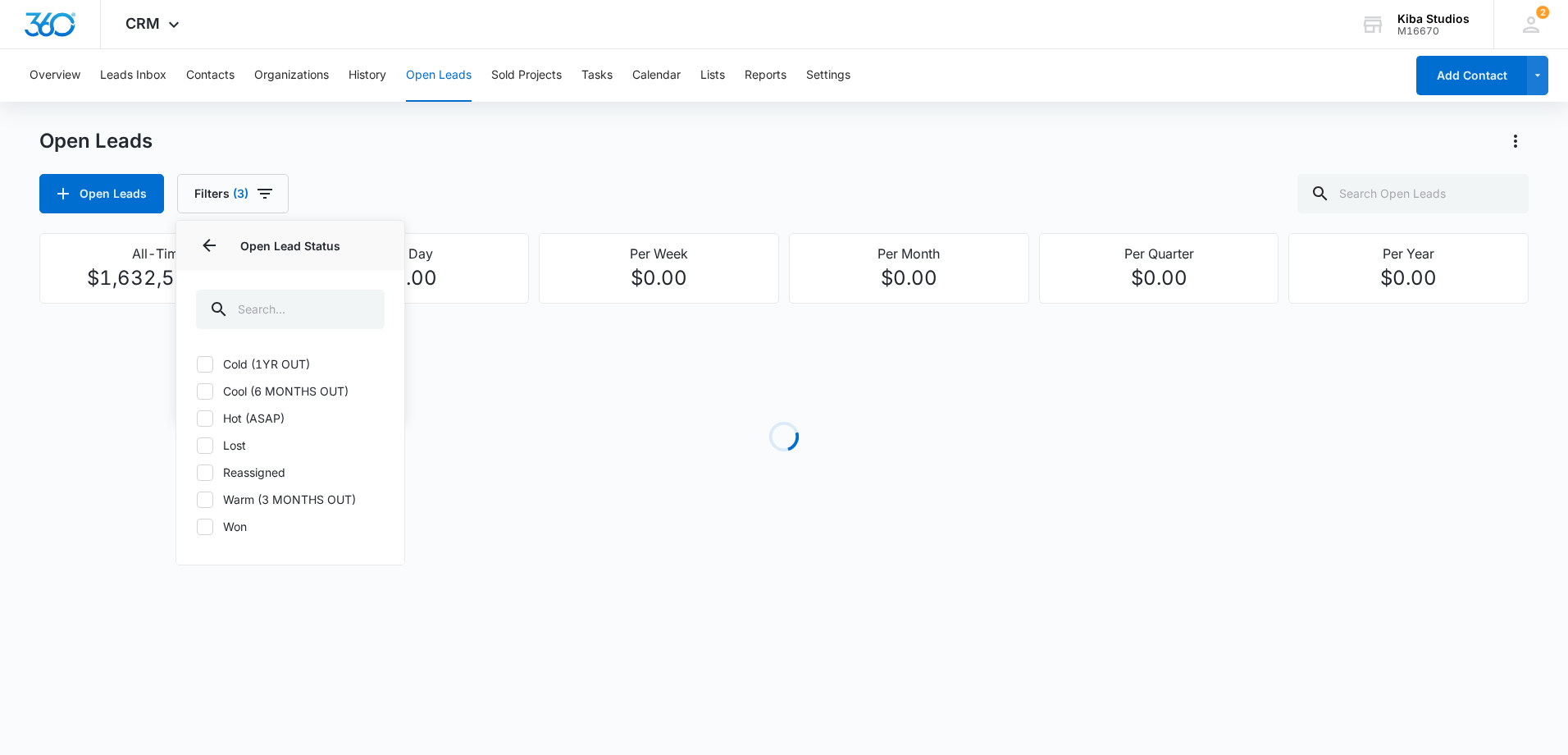
click at [206, 366] on icon at bounding box center [205, 364] width 14 height 14
click at [197, 364] on input "Cold (1YR OUT)" at bounding box center [196, 363] width 1 height 1
checkbox input "true"
click at [207, 384] on icon at bounding box center [205, 392] width 14 height 14
click at [197, 391] on input "Cool (6 MONTHS OUT)" at bounding box center [196, 391] width 1 height 1
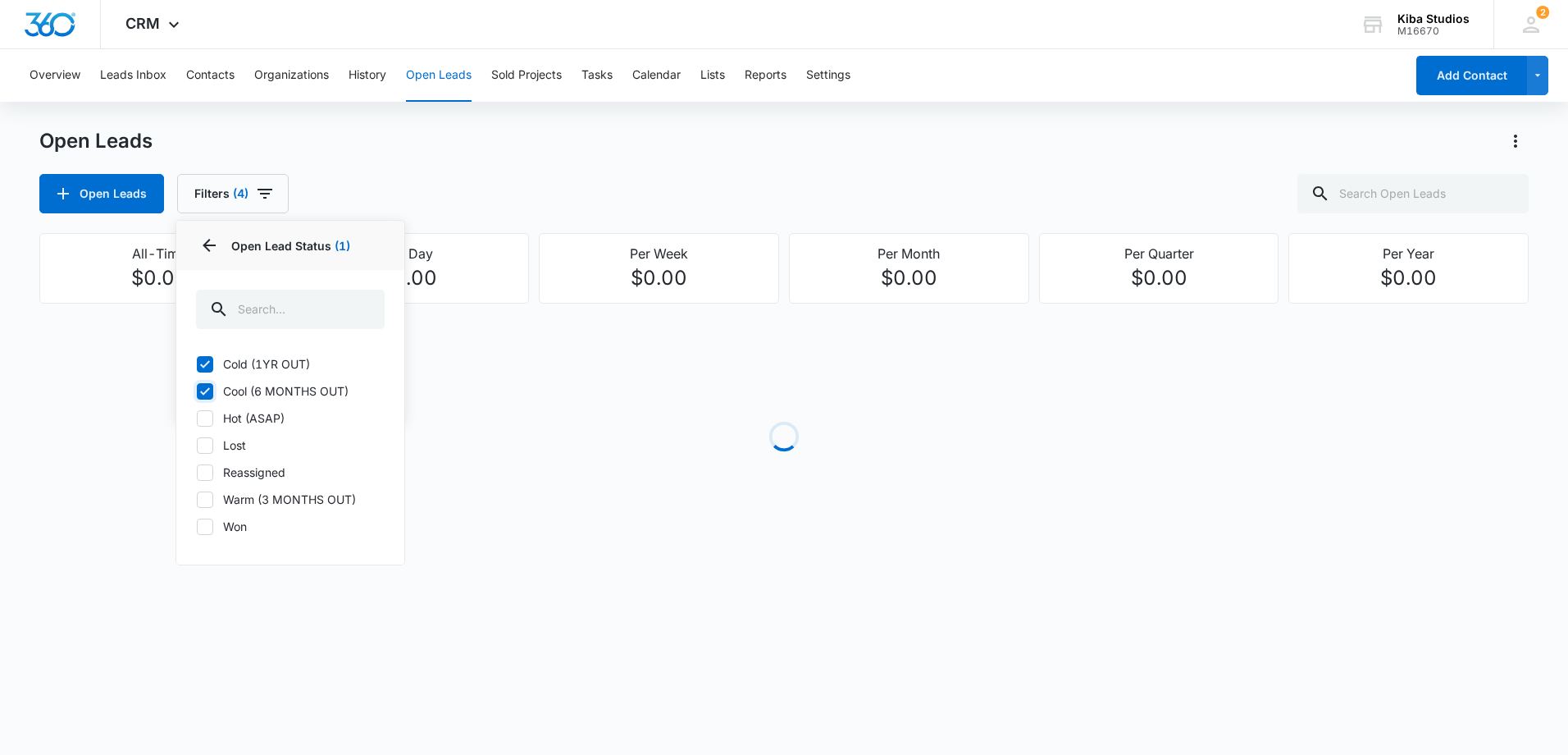
checkbox input "true"
click at [203, 421] on icon at bounding box center [204, 418] width 10 height 7
click at [197, 419] on input "Hot (ASAP)" at bounding box center [196, 418] width 1 height 1
checkbox input "true"
click at [207, 499] on icon at bounding box center [204, 499] width 10 height 7
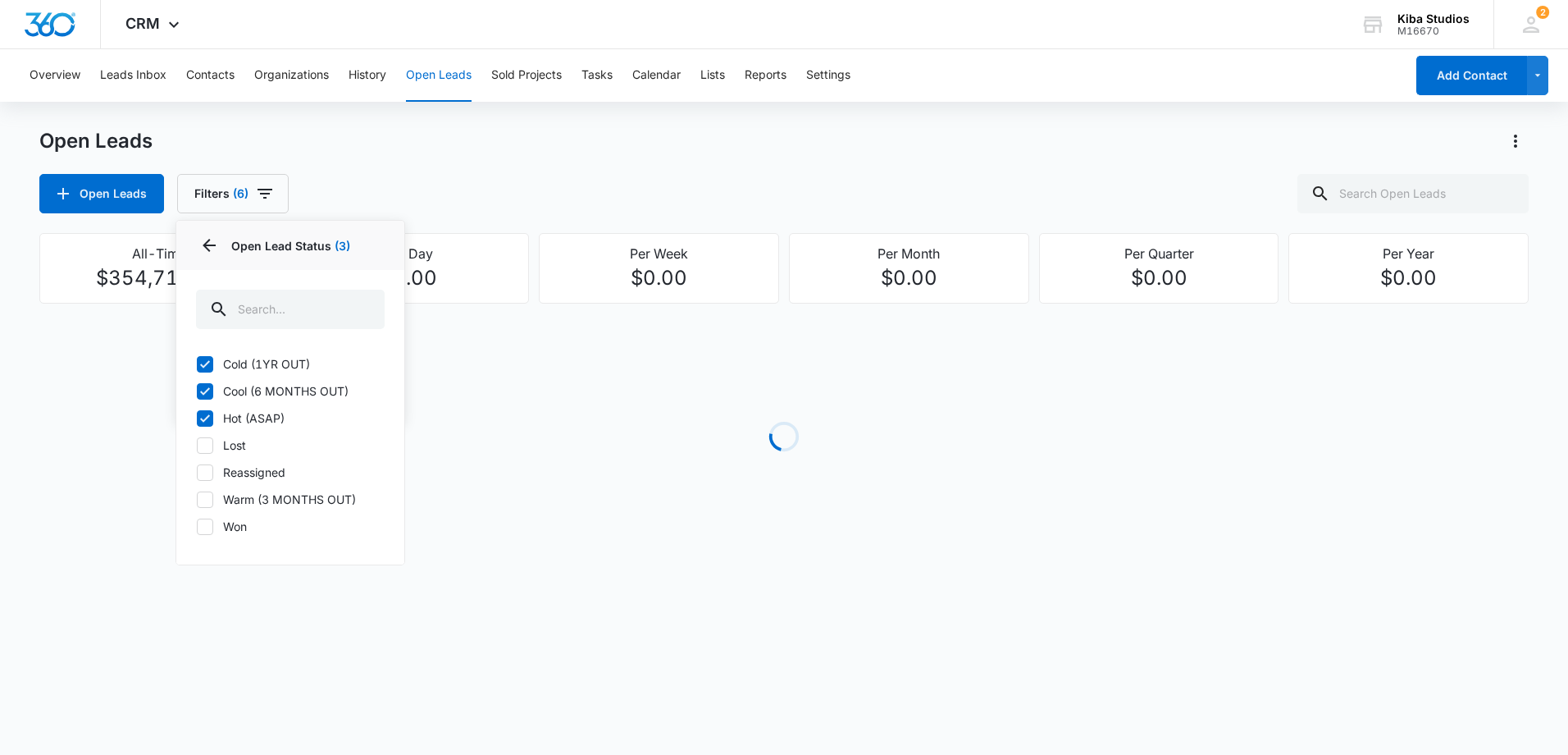
click at [197, 499] on input "Warm (3 MONTHS OUT)" at bounding box center [196, 499] width 1 height 1
checkbox input "true"
click at [467, 199] on div "Open Leads Filters (7) Assigned By Assigned To 3 Open Lead Status 4 Open Lead S…" at bounding box center [784, 193] width 1488 height 40
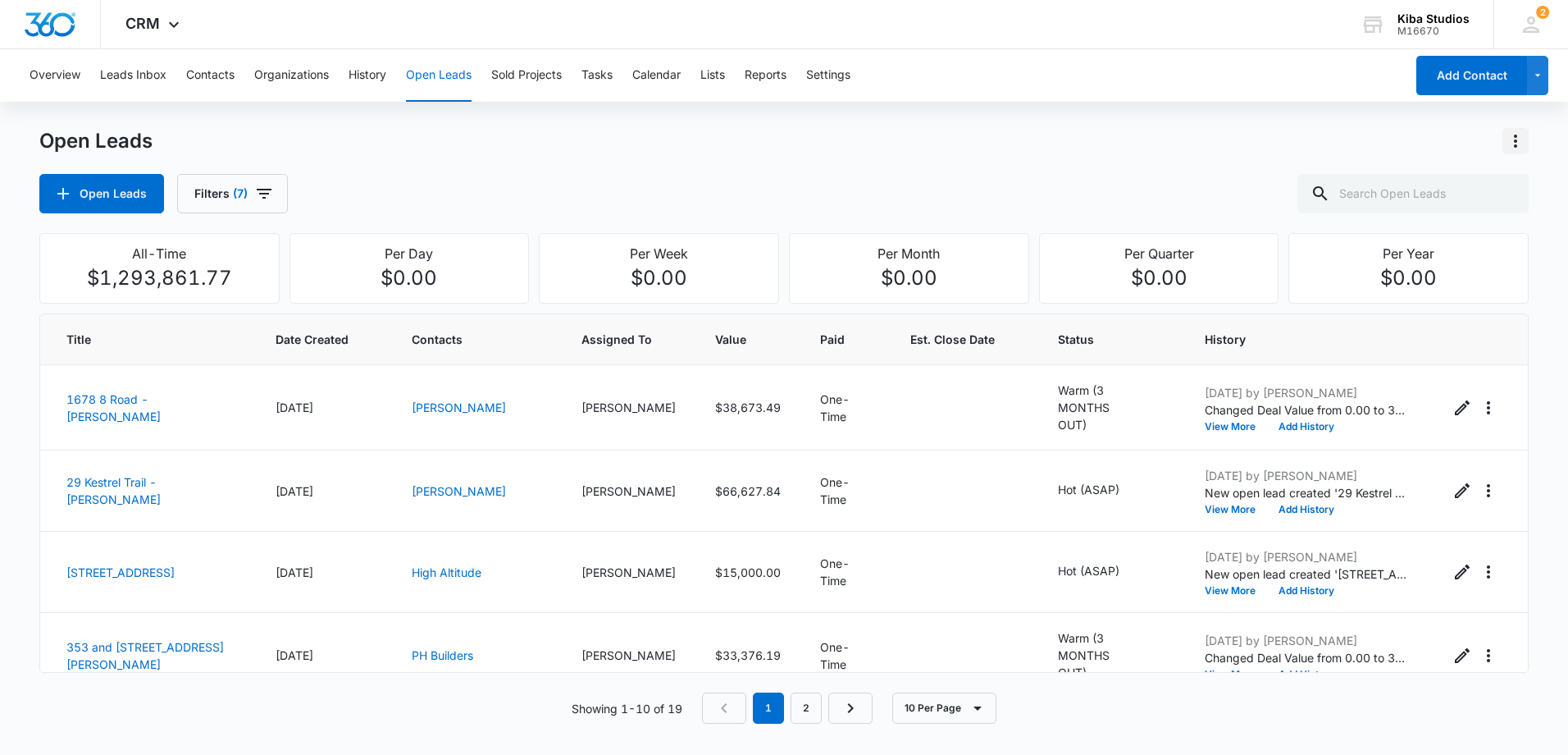
click at [1508, 144] on icon "Actions" at bounding box center [1516, 141] width 20 height 20
click at [1396, 212] on div "Export Open Leads" at bounding box center [1422, 212] width 134 height 12
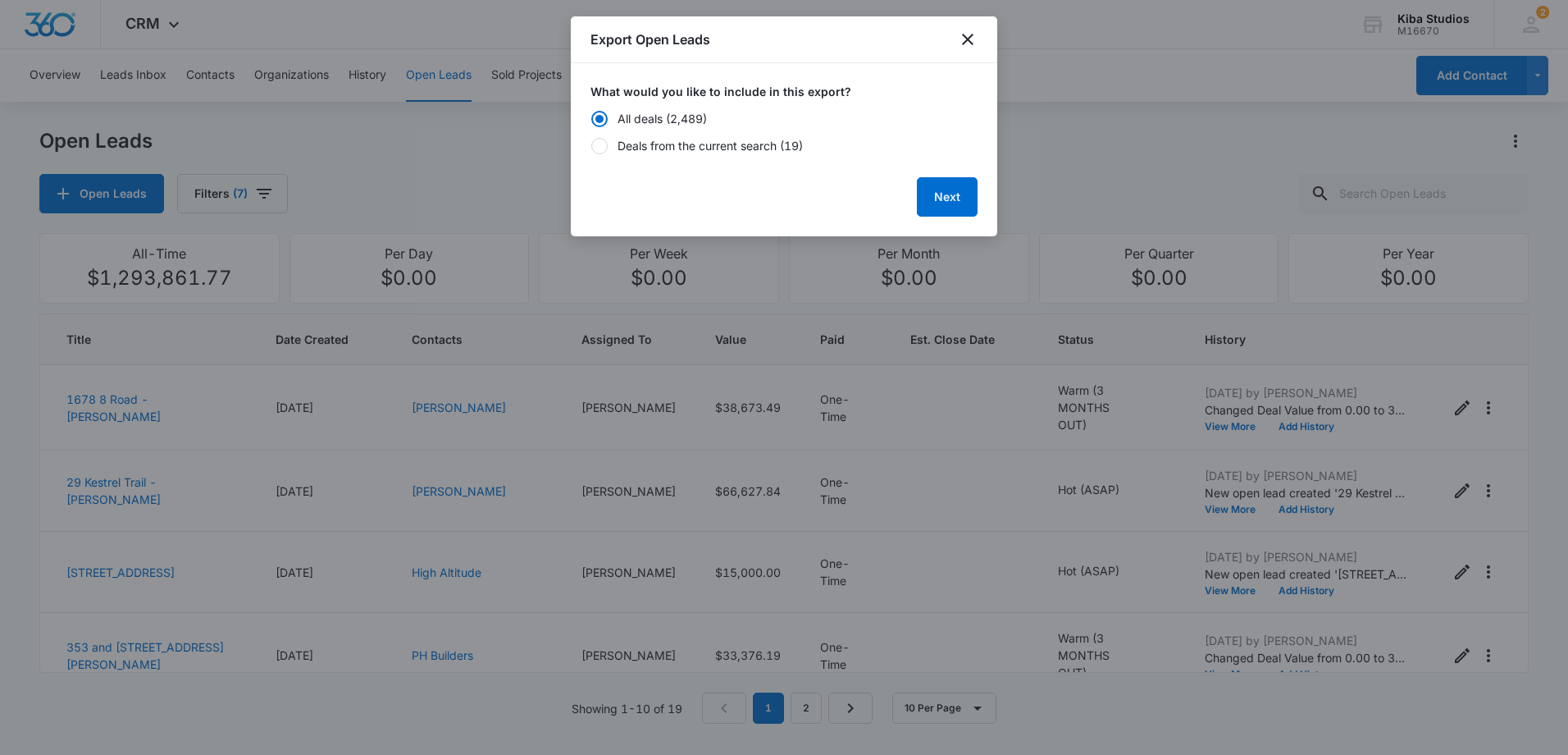
click at [596, 146] on div at bounding box center [599, 146] width 16 height 16
click at [591, 146] on input "Deals from the current search (19)" at bounding box center [590, 146] width 1 height 12
radio input "false"
radio input "true"
click at [941, 203] on button "Next" at bounding box center [946, 197] width 61 height 40
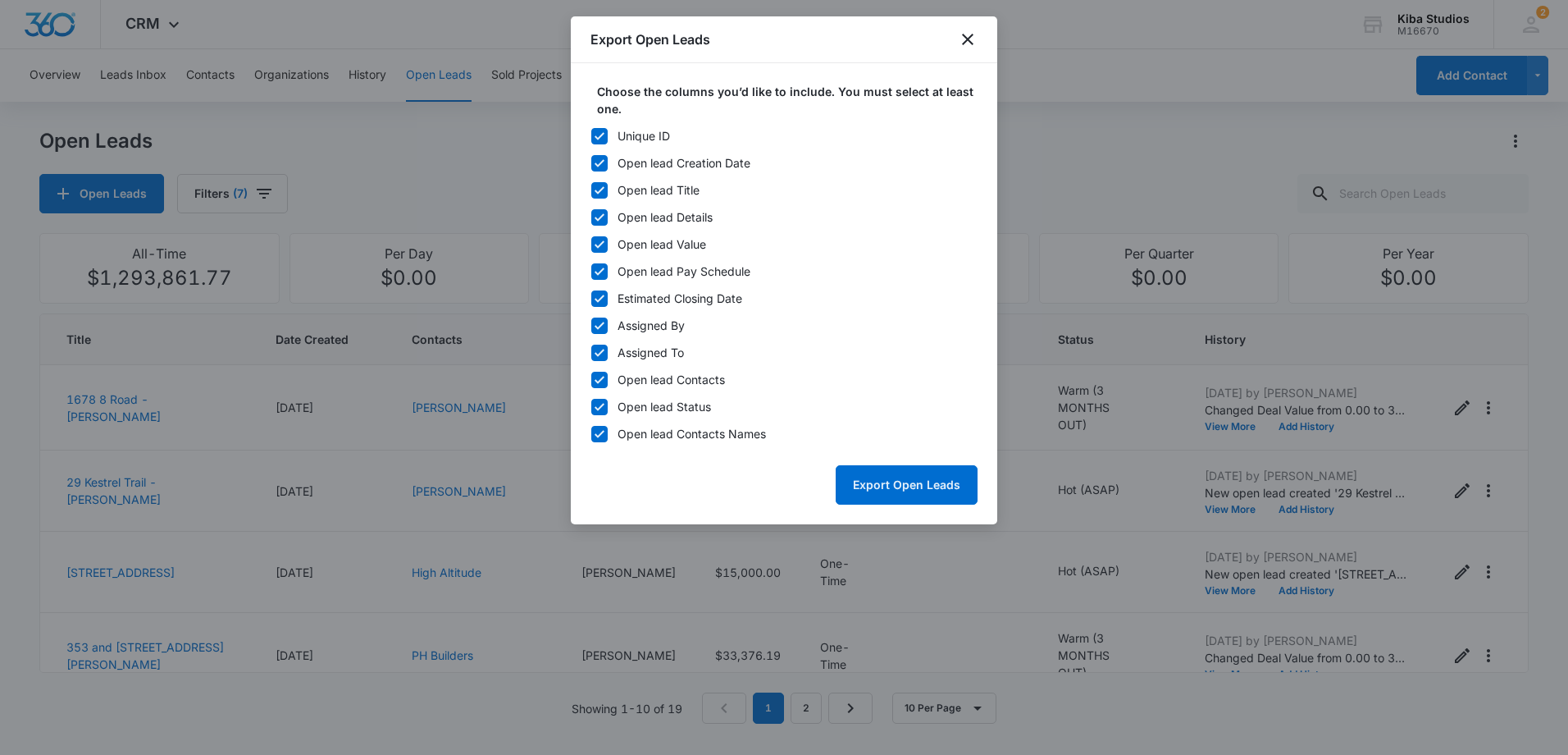
click at [597, 132] on icon at bounding box center [599, 136] width 14 height 14
click at [591, 132] on input "Unique ID" at bounding box center [590, 136] width 1 height 12
checkbox input "false"
click at [606, 326] on icon at bounding box center [599, 326] width 14 height 14
click at [591, 326] on input "Assigned By" at bounding box center [590, 326] width 1 height 12
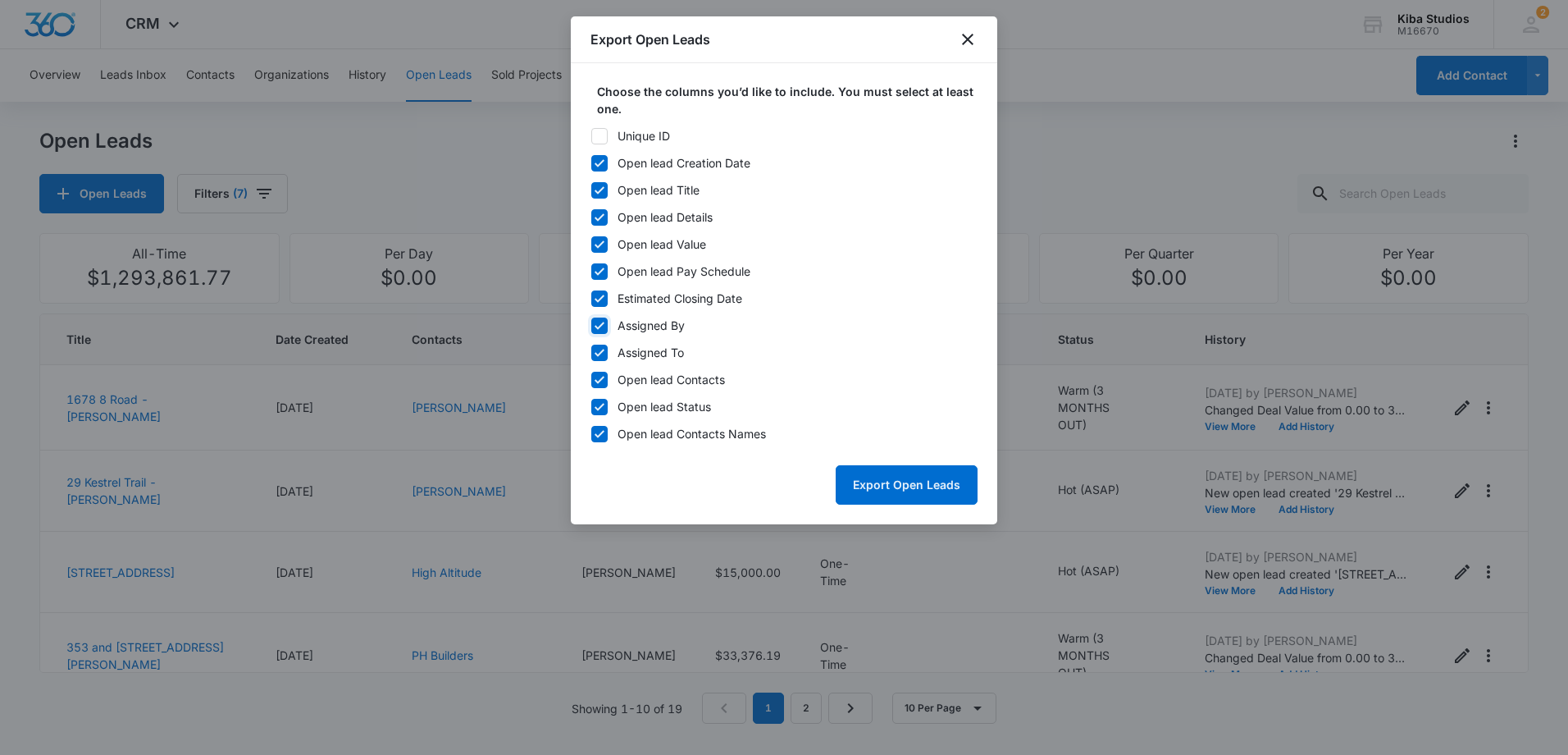
checkbox input "false"
click at [606, 293] on div at bounding box center [599, 298] width 16 height 16
click at [591, 293] on input "Estimated Closing Date" at bounding box center [590, 298] width 1 height 12
checkbox input "false"
click at [605, 269] on icon at bounding box center [599, 271] width 14 height 14
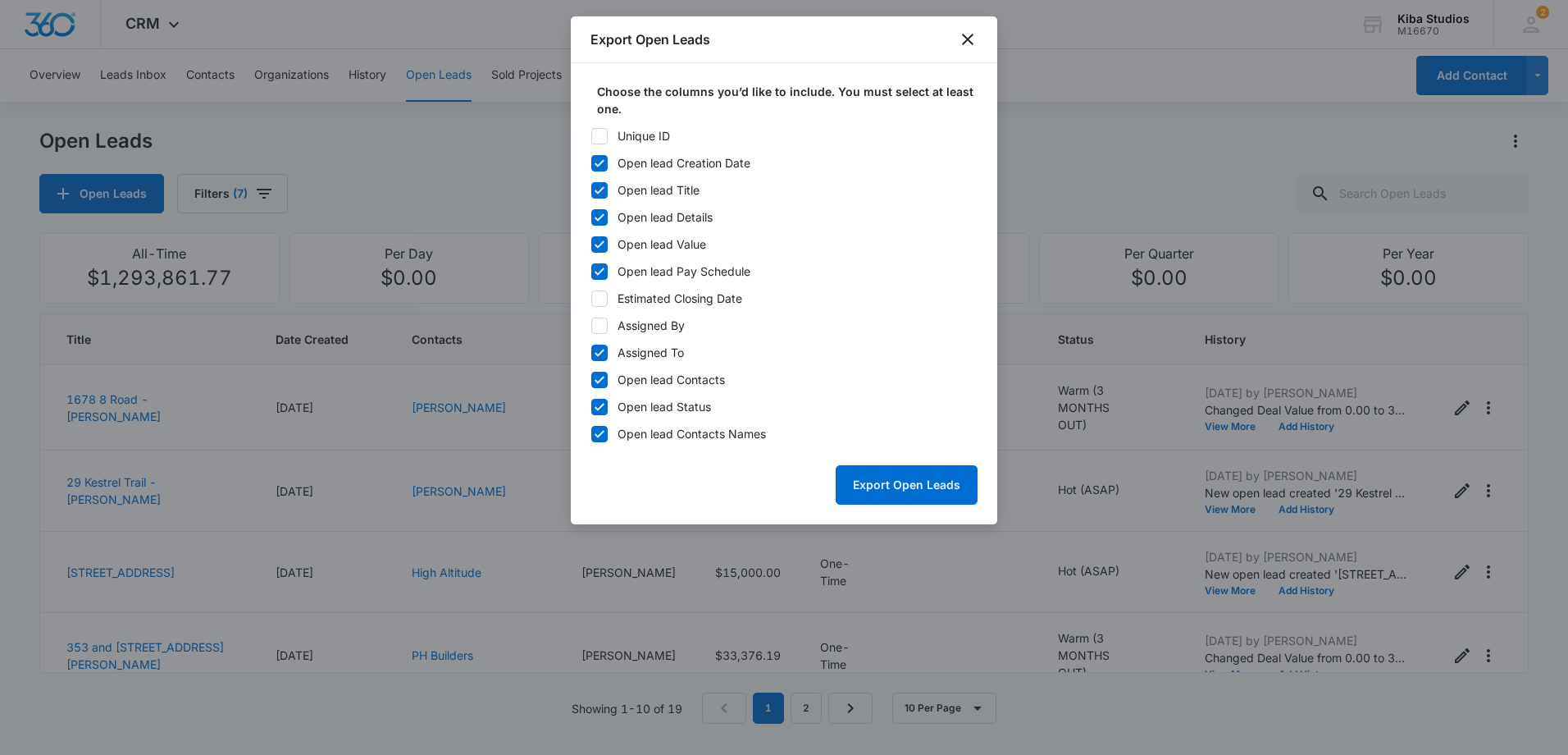
click at [591, 269] on input "Open lead Pay Schedule" at bounding box center [590, 271] width 1 height 12
checkbox input "false"
click at [906, 479] on button "Export Open Leads" at bounding box center [906, 485] width 142 height 40
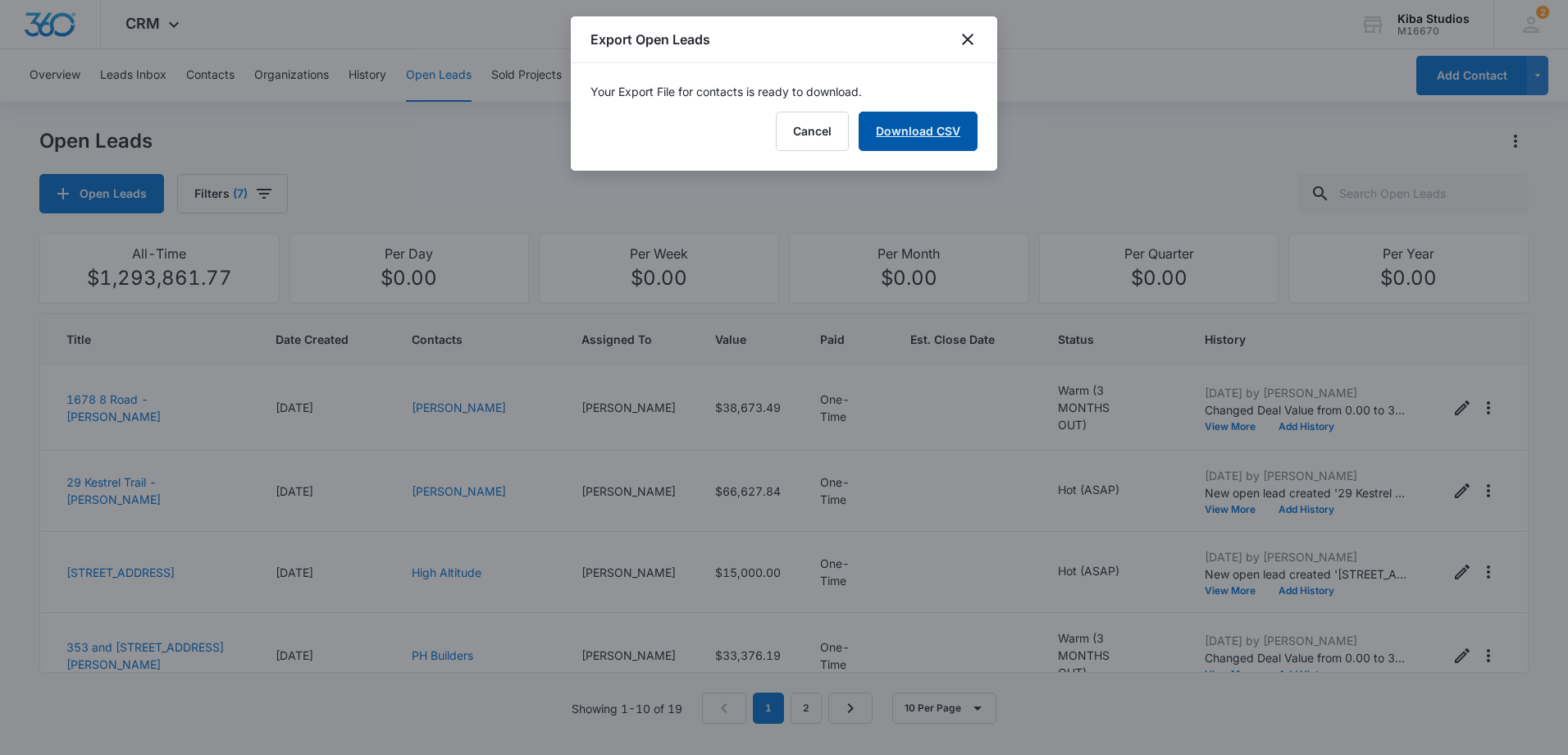
click at [908, 141] on link "Download CSV" at bounding box center [918, 131] width 119 height 40
click at [973, 38] on icon "close" at bounding box center [968, 40] width 20 height 20
